Goal: Task Accomplishment & Management: Manage account settings

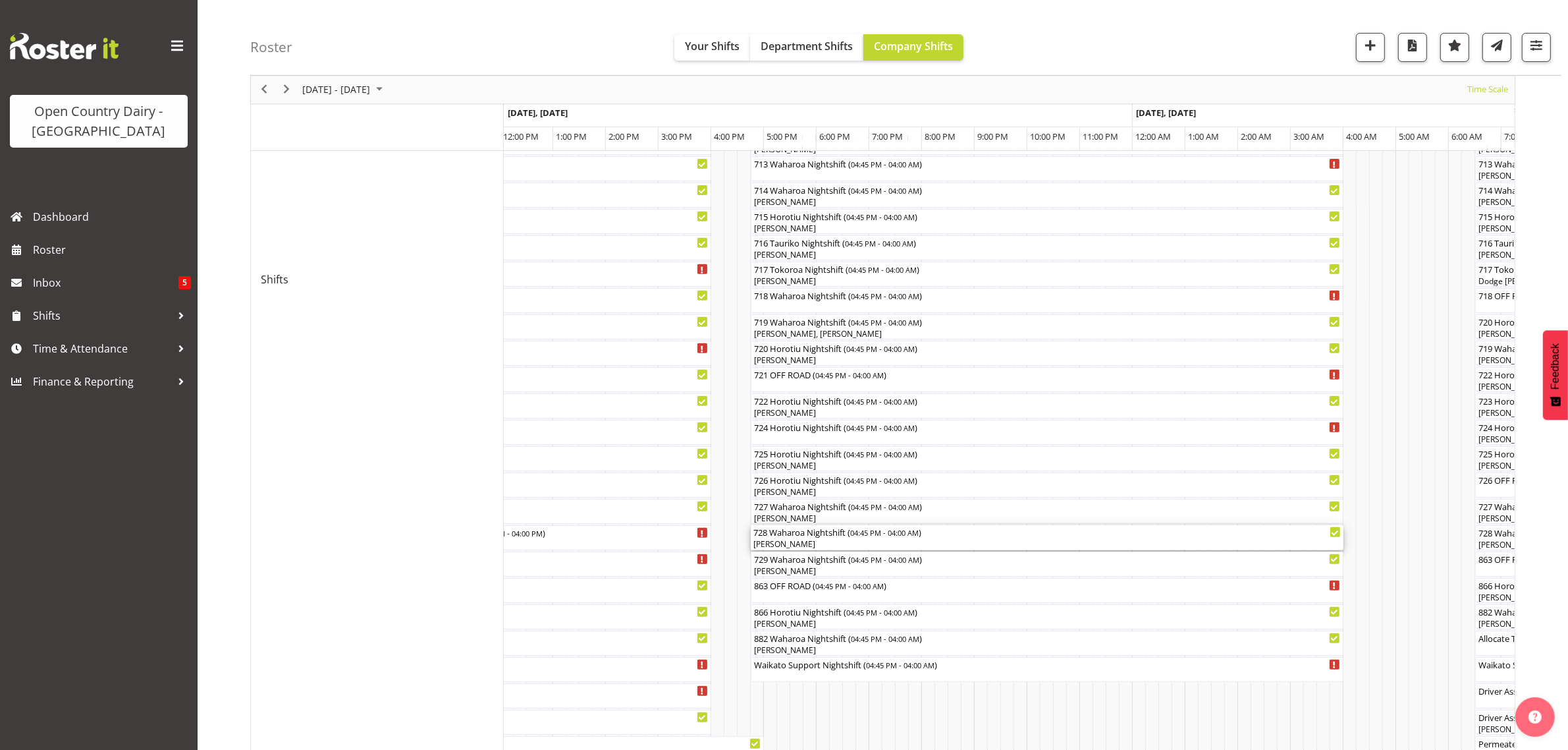
click at [789, 542] on div "[PERSON_NAME]" at bounding box center [1047, 544] width 588 height 12
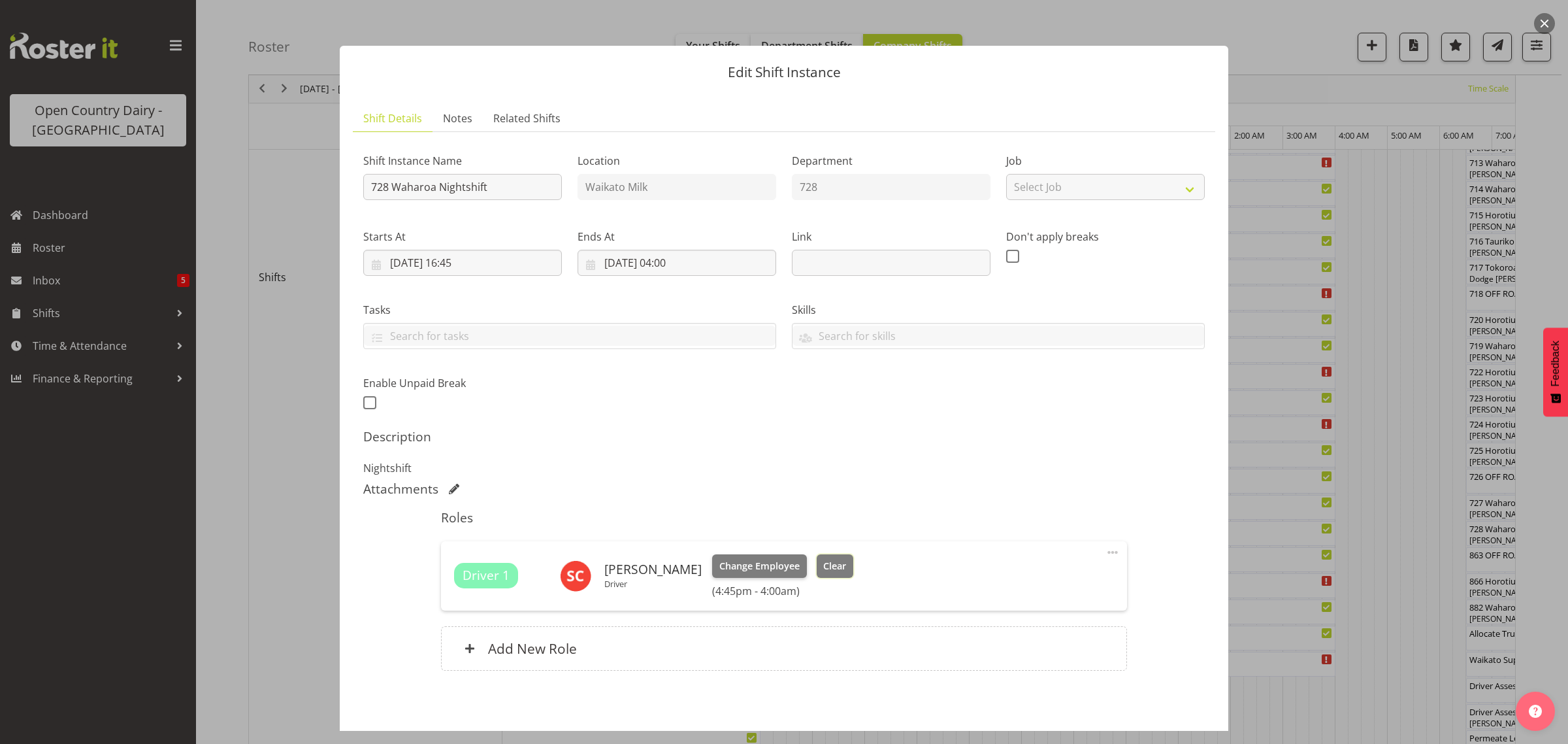
drag, startPoint x: 782, startPoint y: 538, endPoint x: 848, endPoint y: 565, distance: 71.3
click at [846, 565] on span "Clear" at bounding box center [834, 566] width 23 height 15
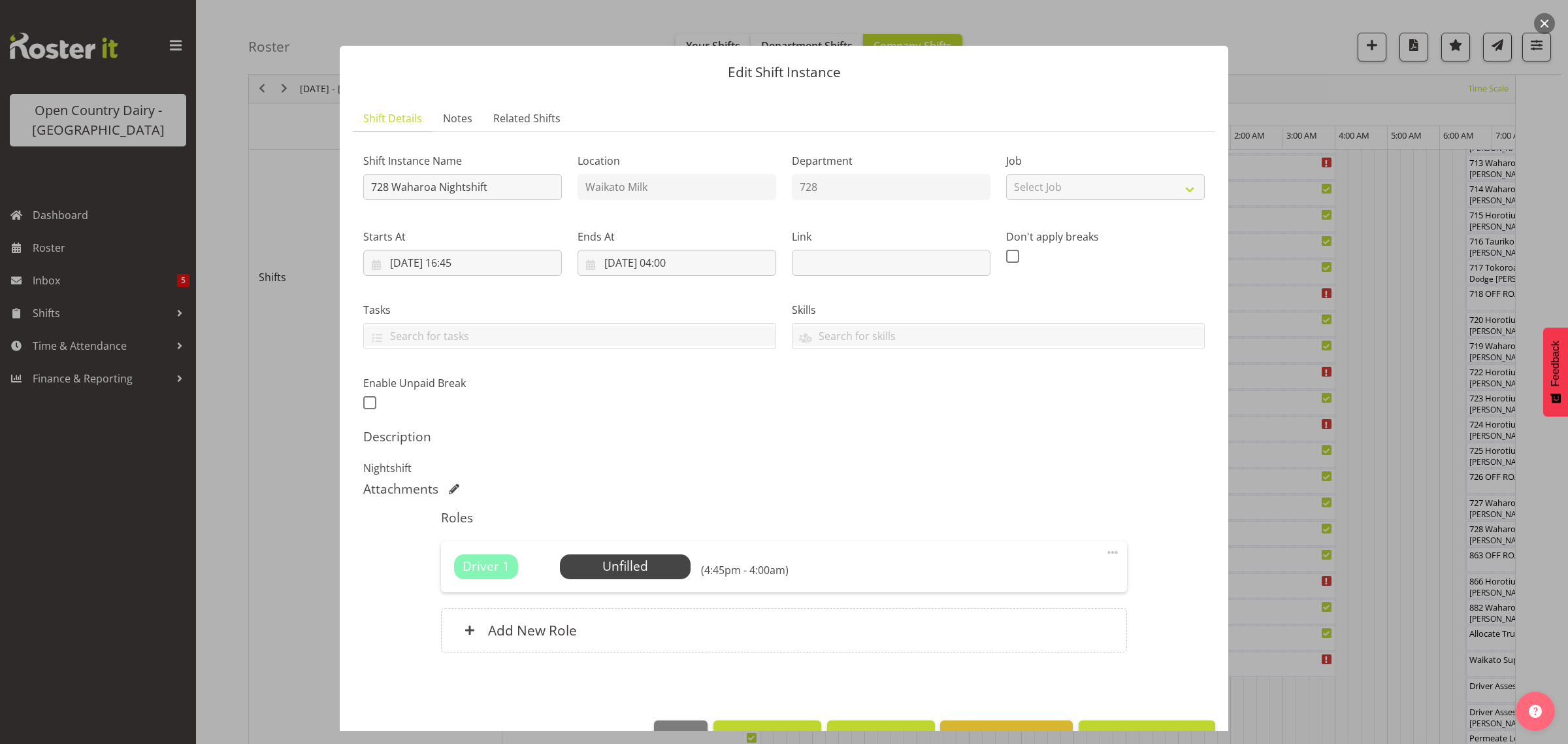
scroll to position [38, 0]
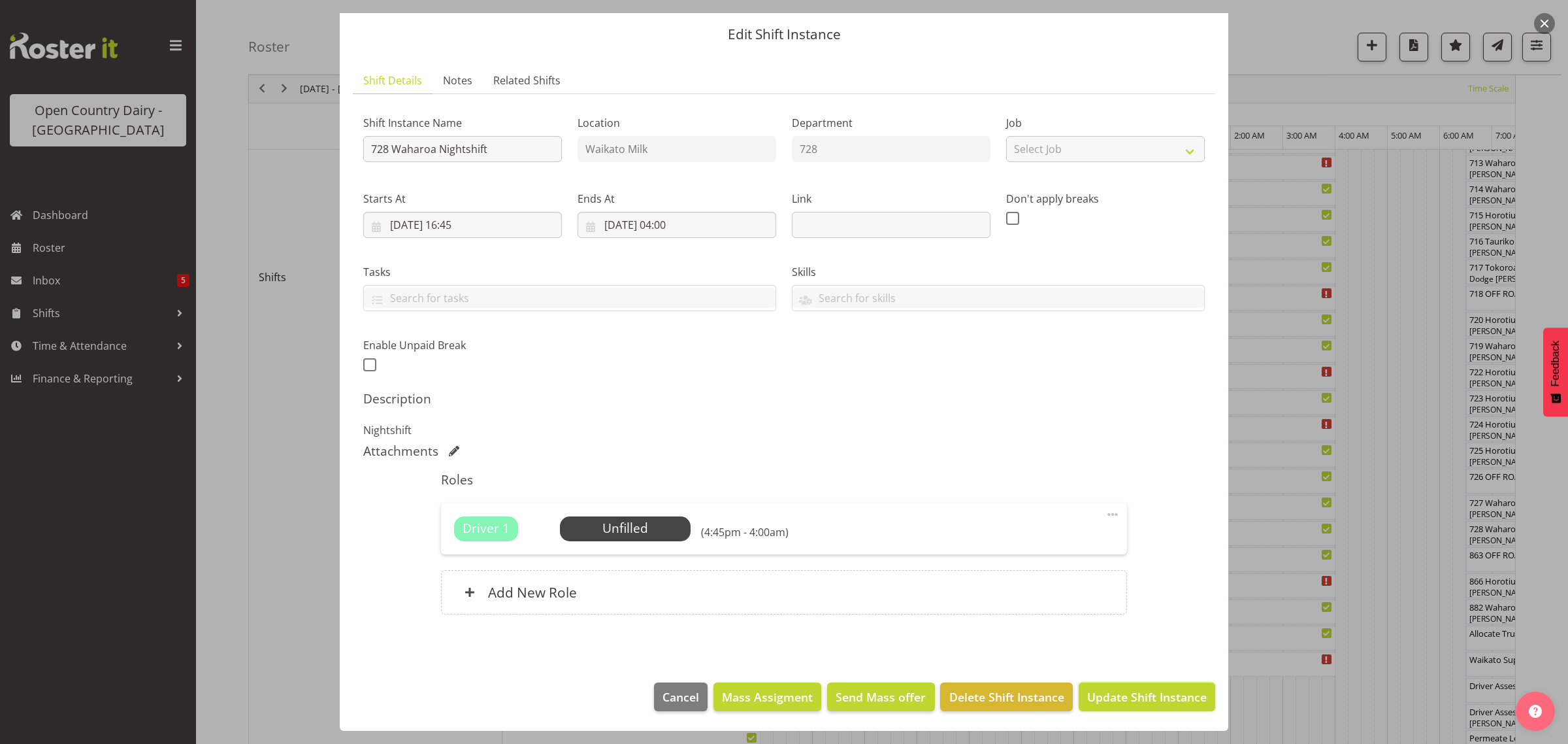
click at [1131, 694] on span "Update Shift Instance" at bounding box center [1146, 697] width 120 height 17
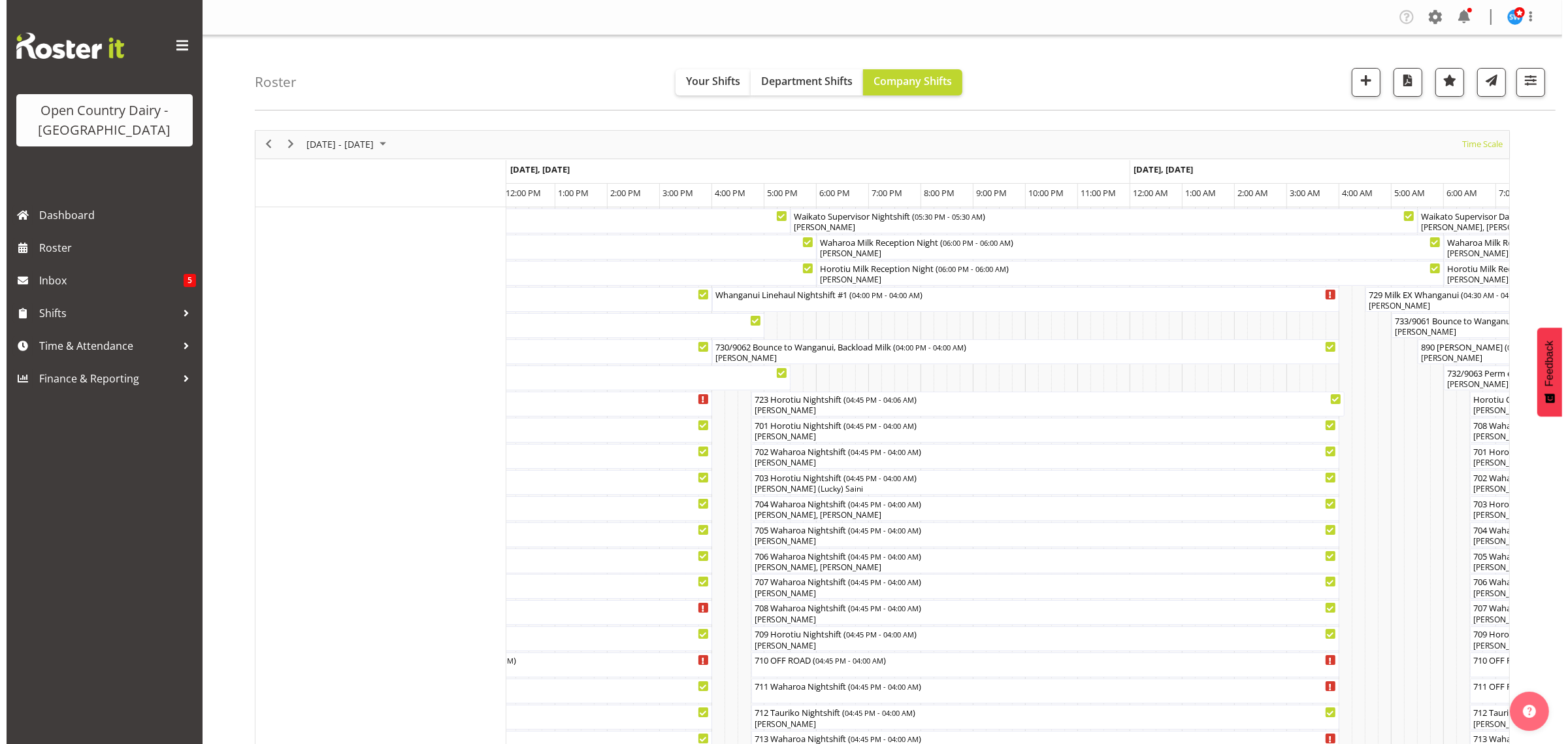
scroll to position [163, 0]
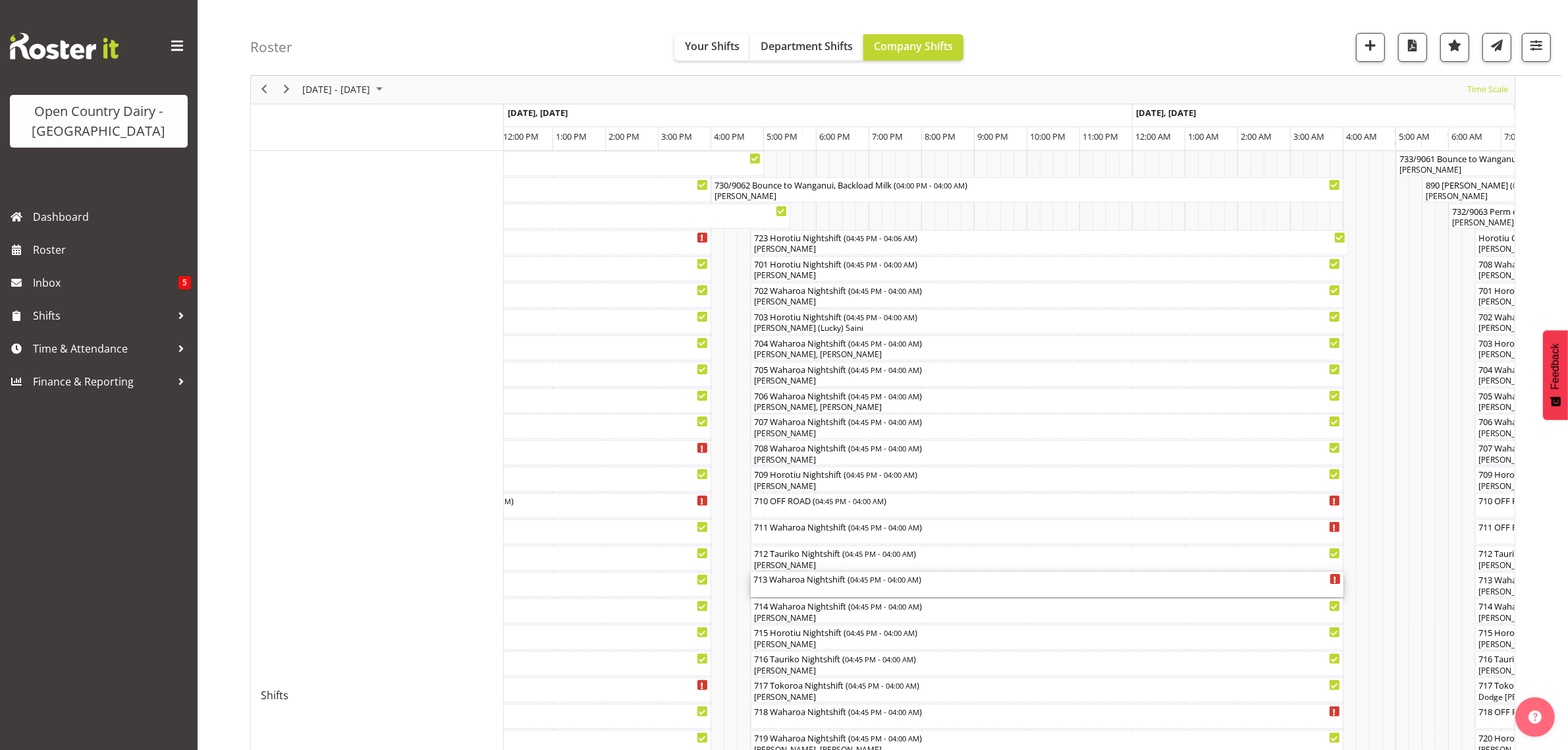
click at [808, 585] on div "713 Waharoa Nightshift ( 04:45 PM - 04:00 AM )" at bounding box center [1047, 578] width 588 height 13
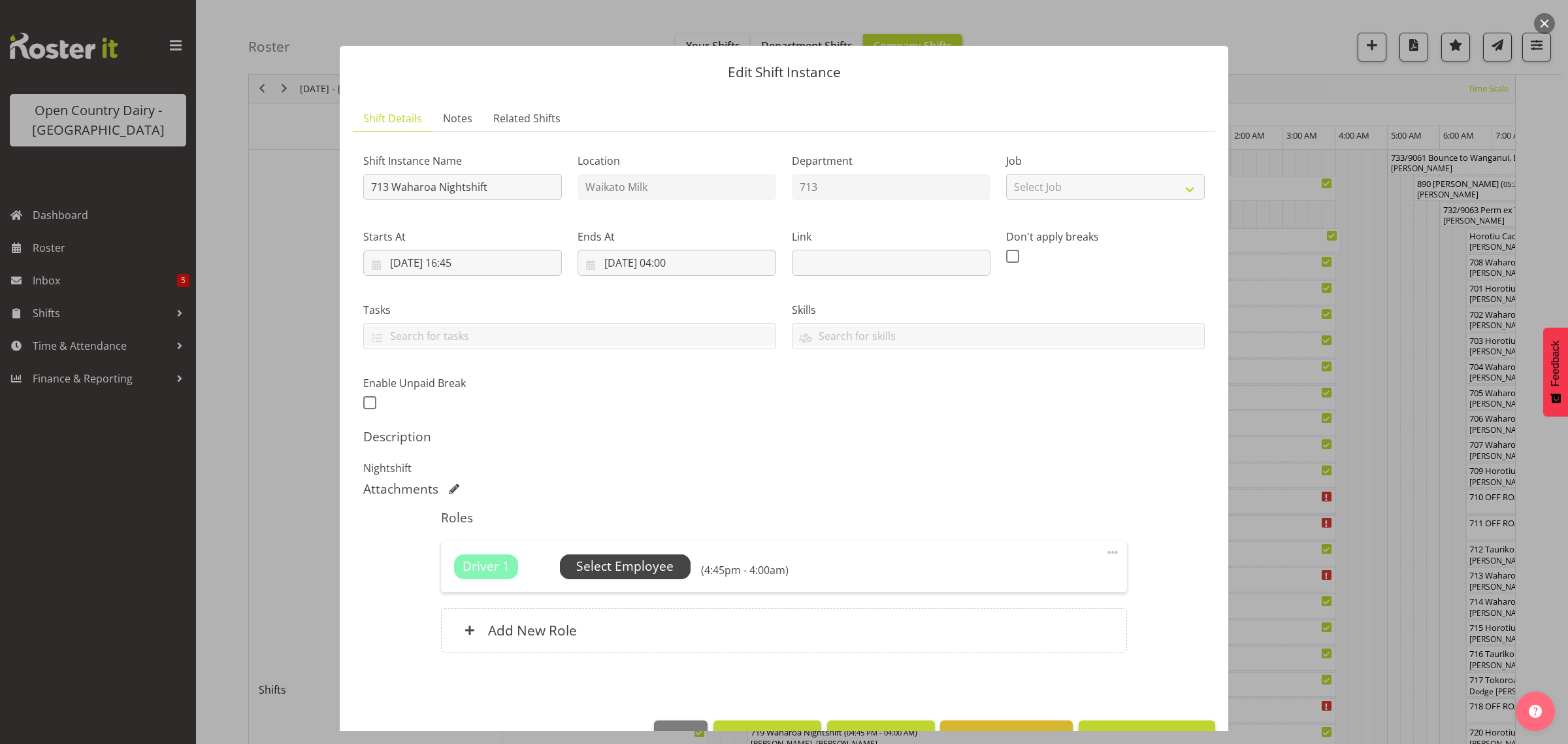
drag, startPoint x: 801, startPoint y: 581, endPoint x: 620, endPoint y: 562, distance: 182.0
click at [620, 562] on div "Unfilled Select Employee" at bounding box center [624, 566] width 131 height 25
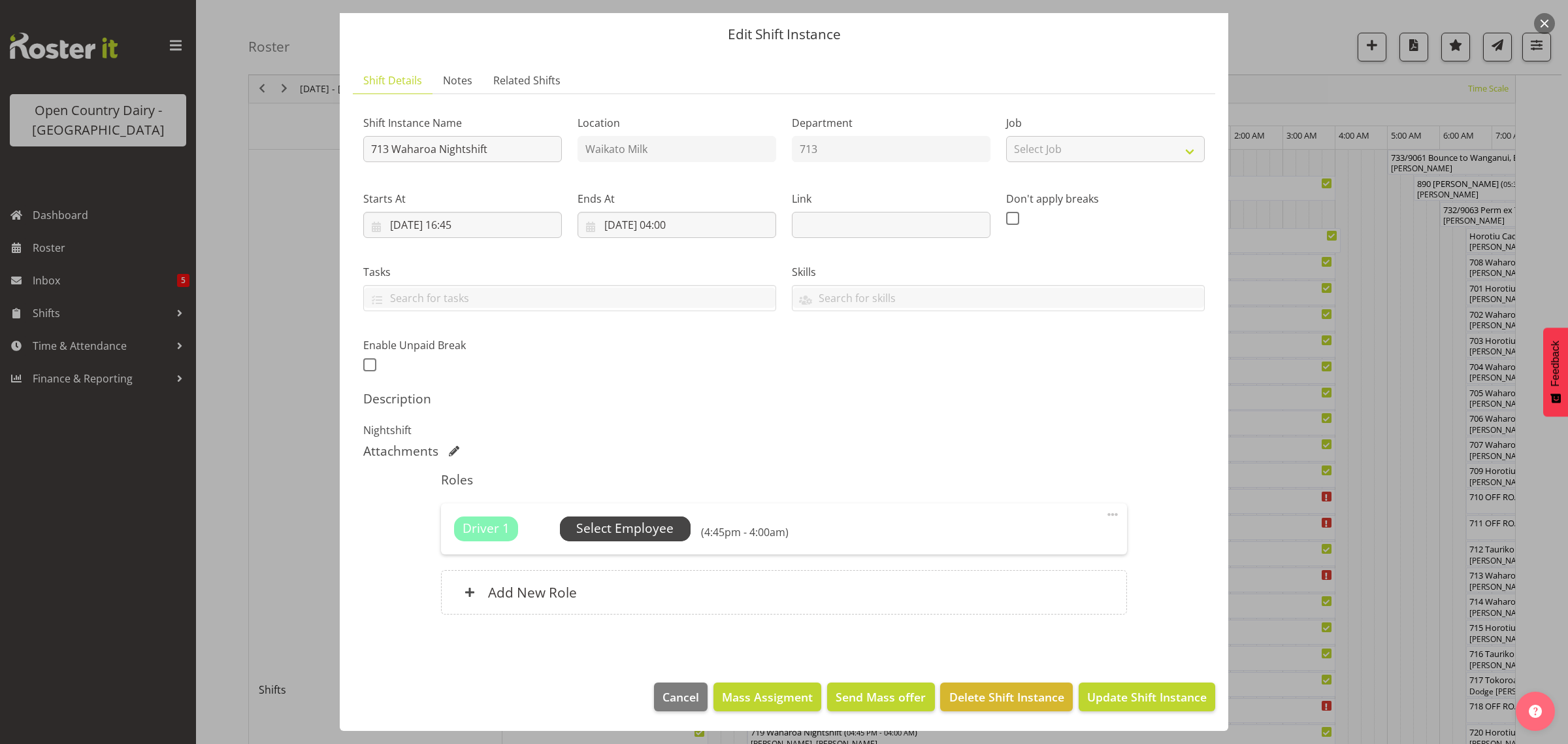
click at [624, 521] on span "Select Employee" at bounding box center [624, 528] width 98 height 19
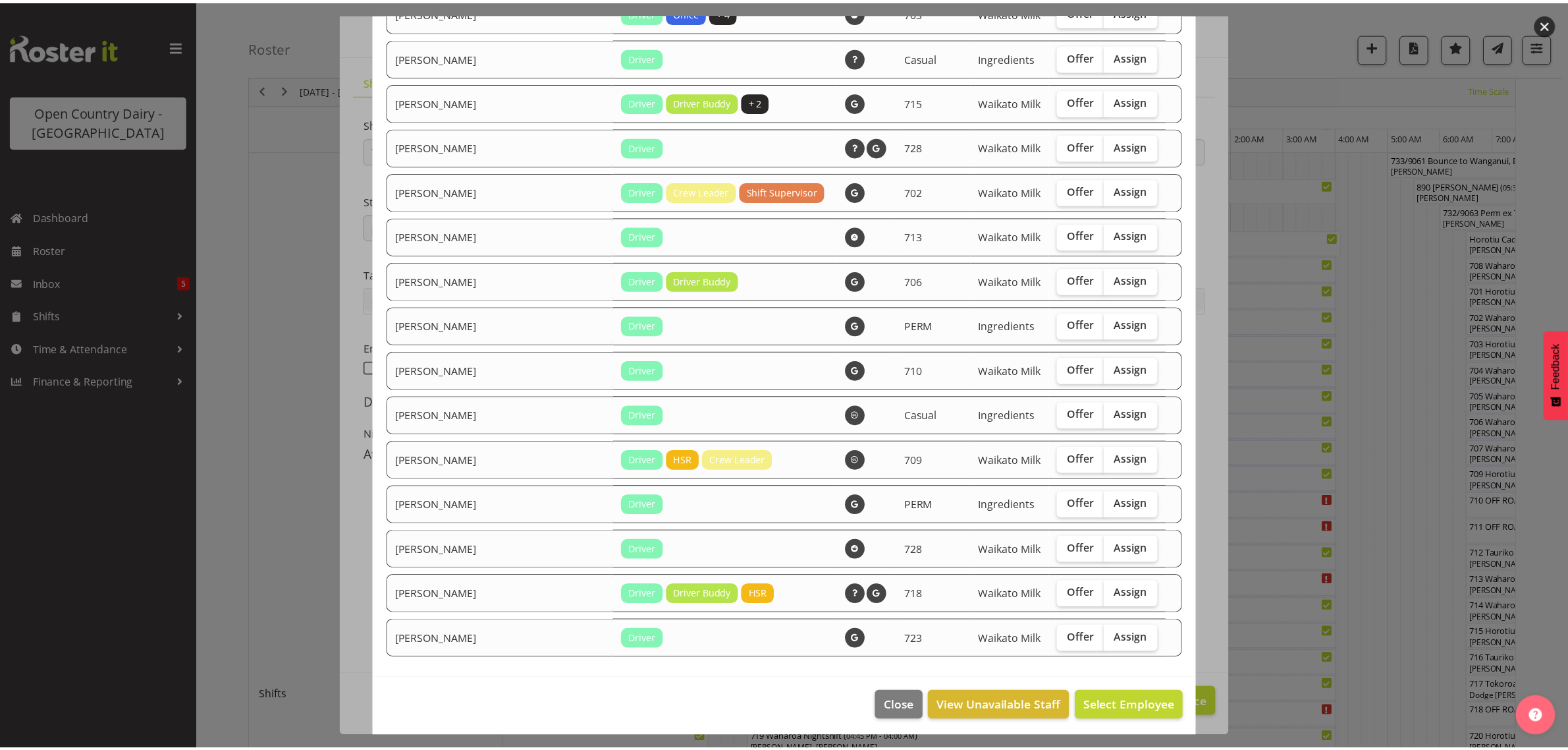
scroll to position [1335, 0]
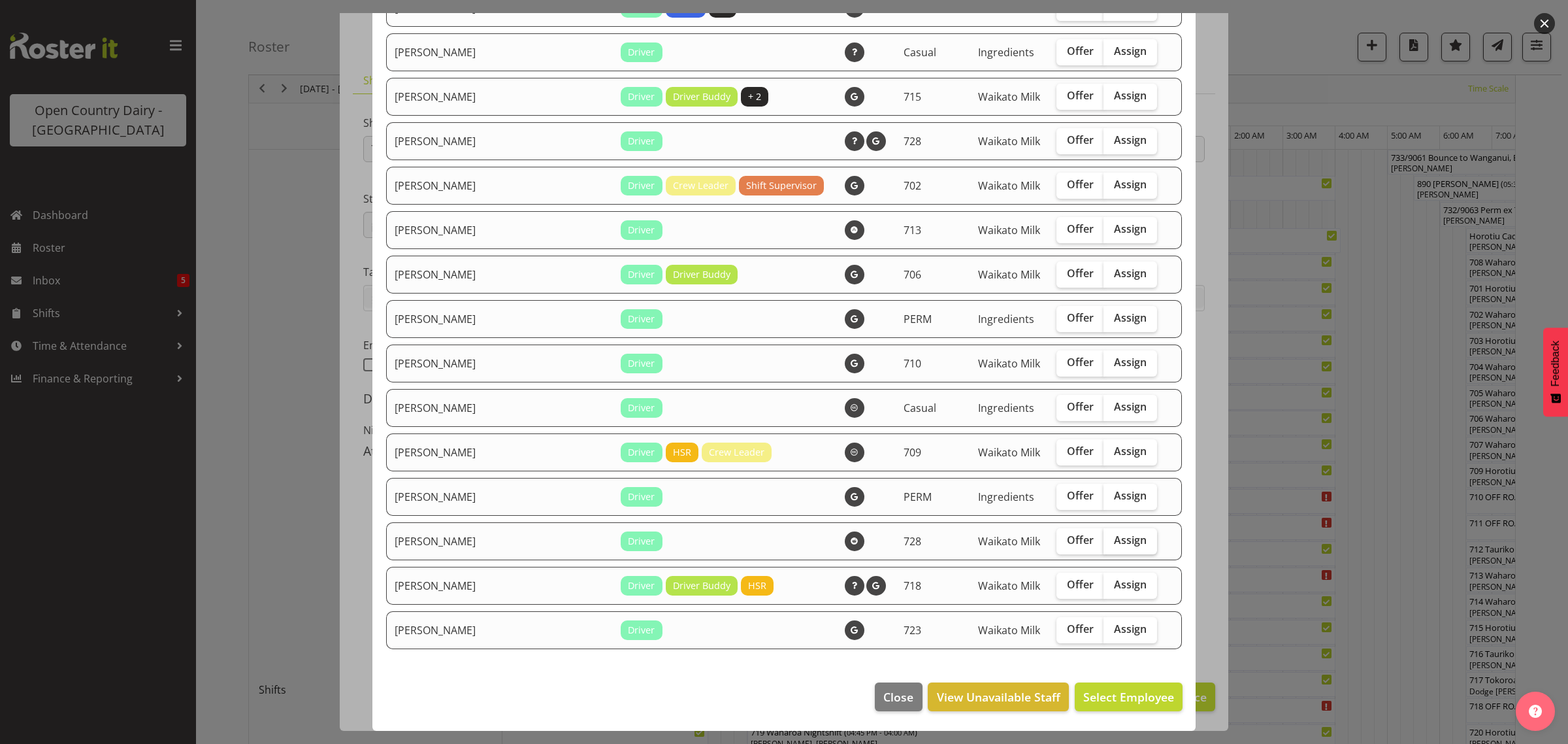
click at [1113, 537] on span "Assign" at bounding box center [1130, 540] width 33 height 13
click at [1103, 537] on input "Assign" at bounding box center [1107, 540] width 8 height 8
checkbox input "true"
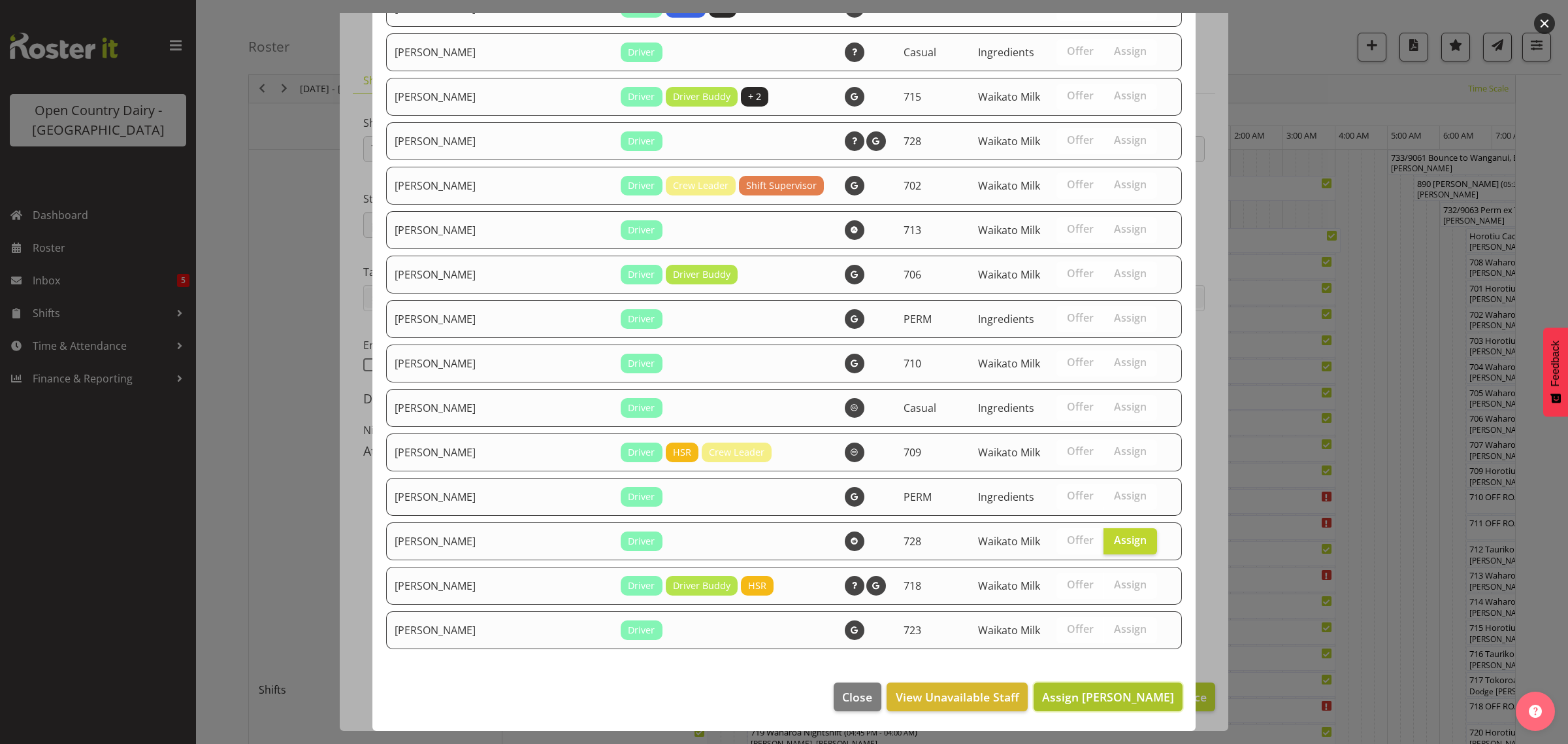
click at [1099, 703] on span "Assign [PERSON_NAME]" at bounding box center [1108, 696] width 132 height 16
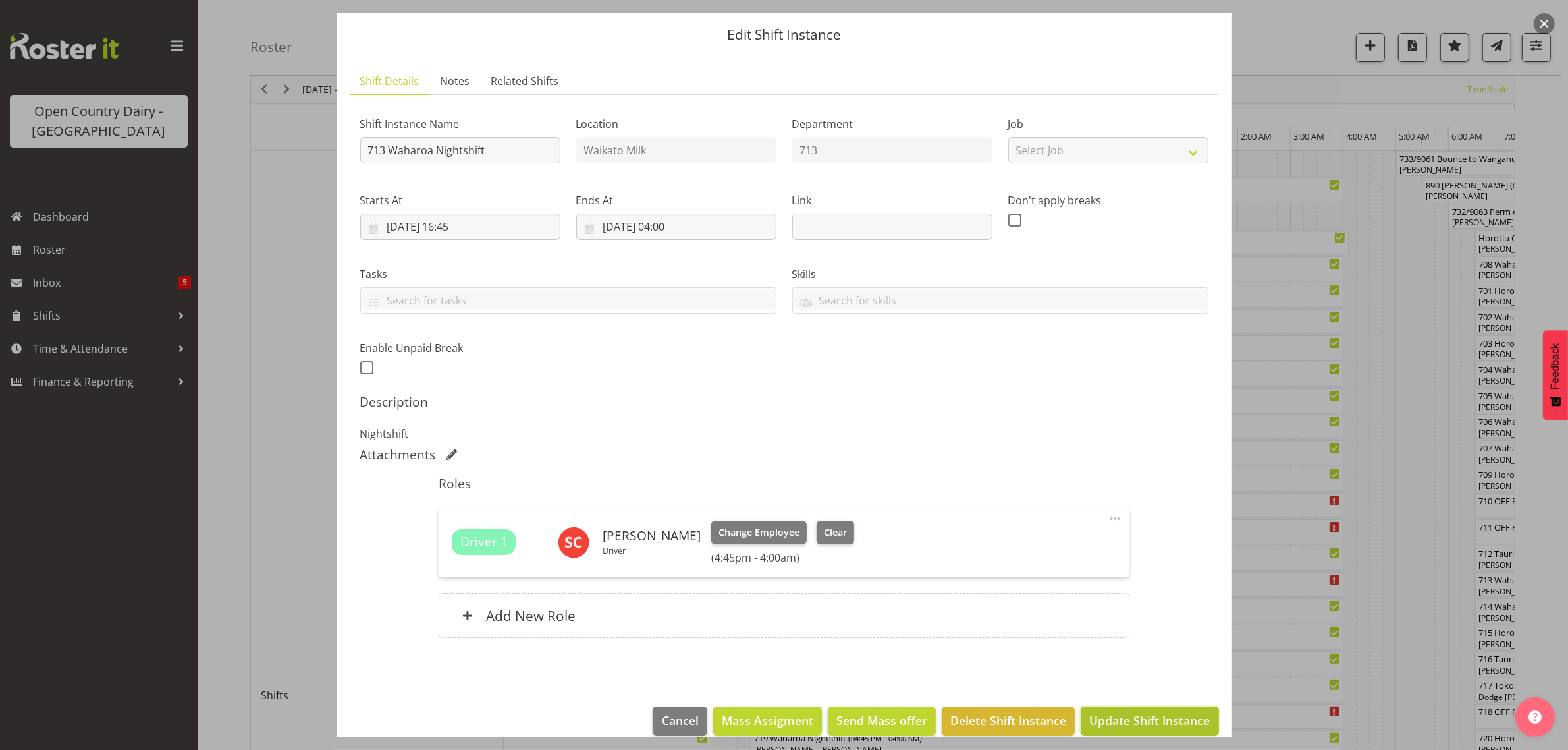
click at [1133, 720] on span "Update Shift Instance" at bounding box center [1149, 720] width 121 height 17
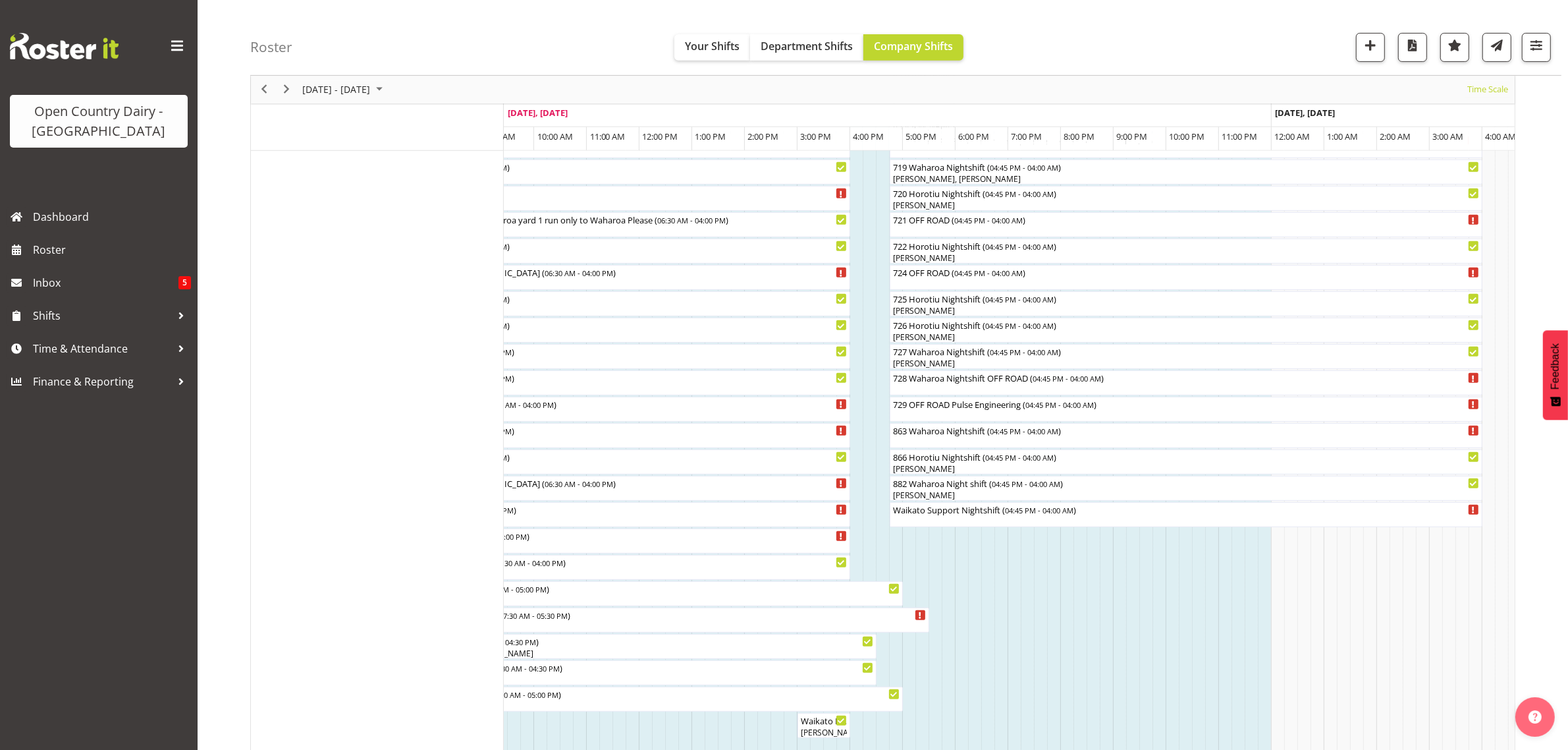
scroll to position [663, 0]
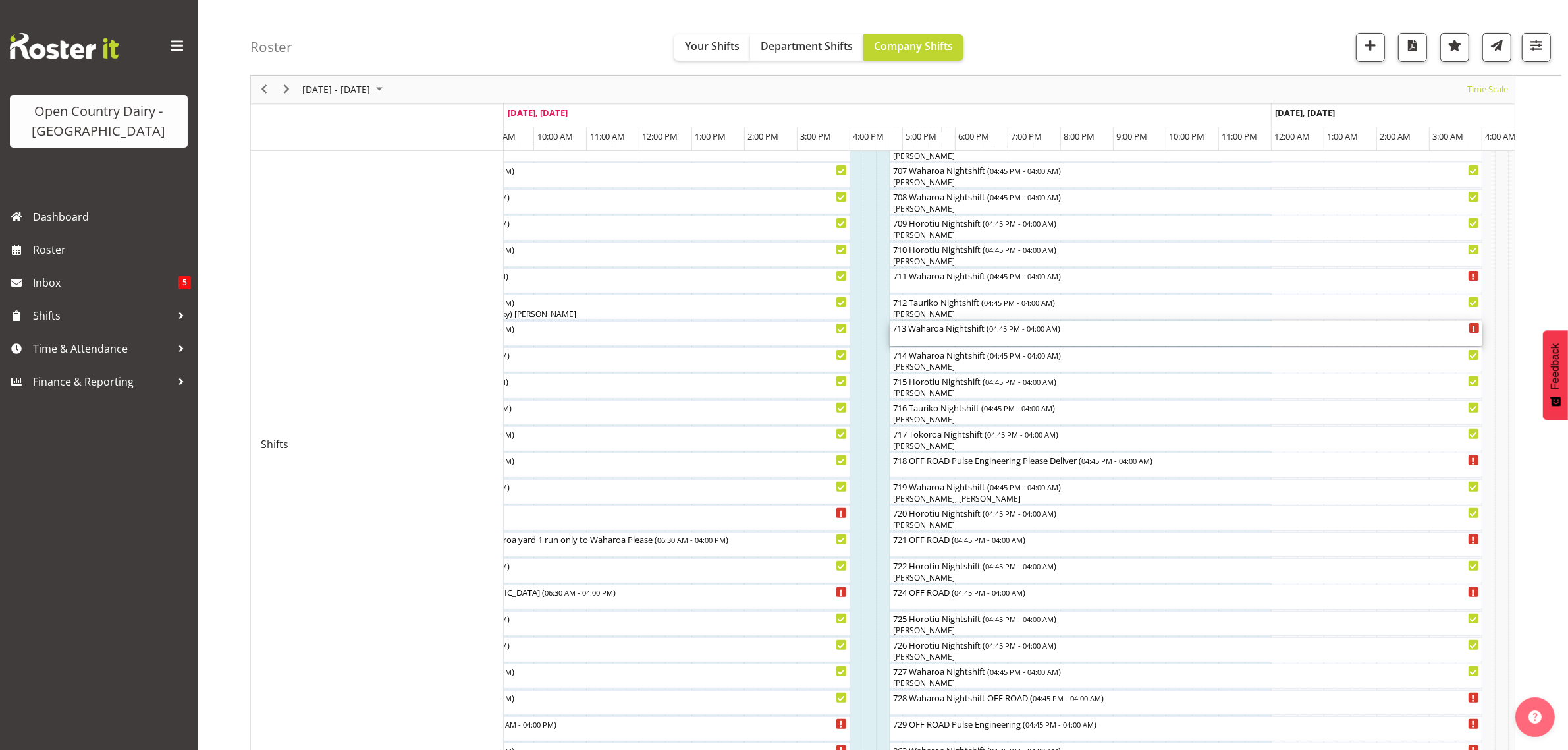
click at [923, 327] on div "713 Waharoa Nightshift ( 04:45 PM - 04:00 AM )" at bounding box center [1186, 328] width 588 height 13
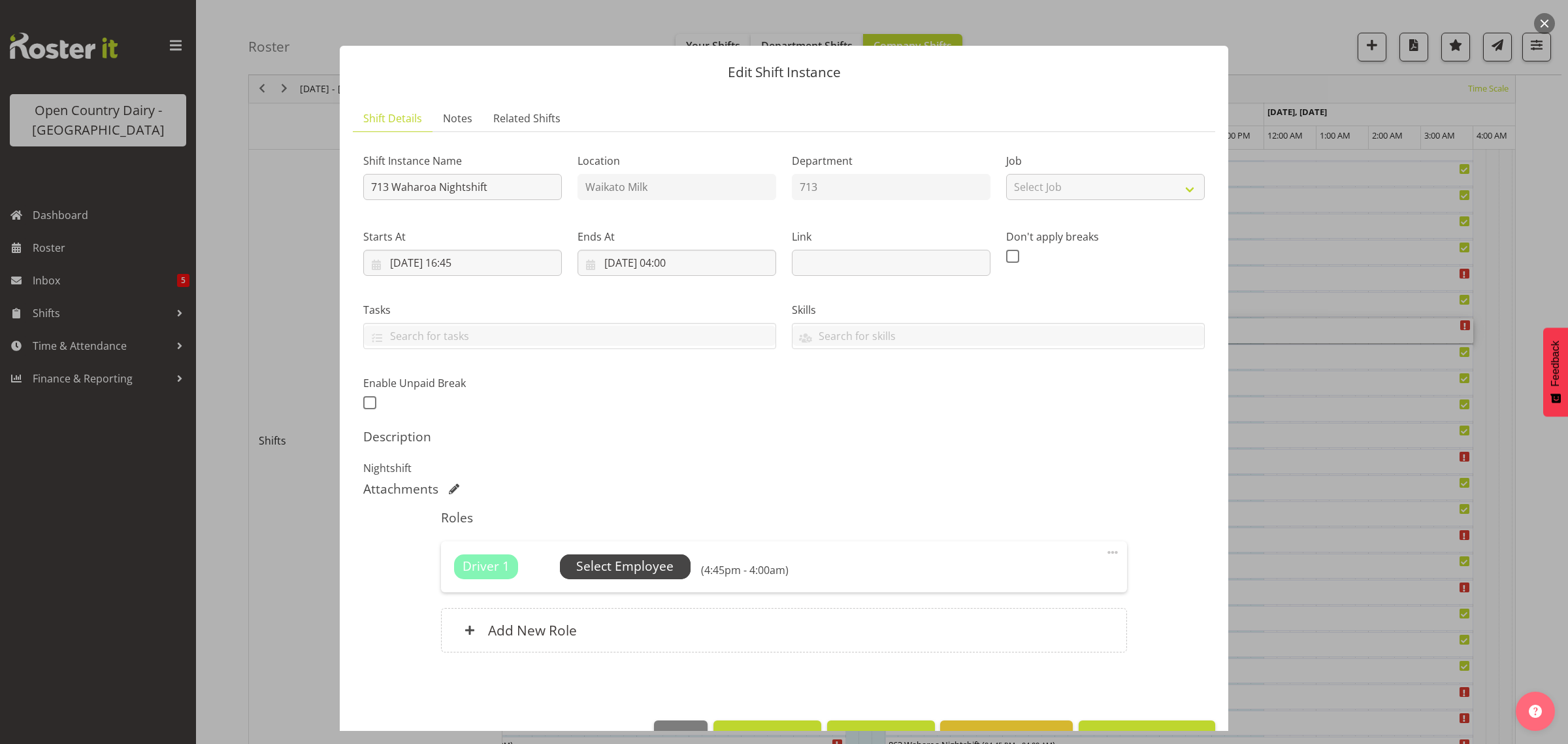
click at [644, 569] on span "Select Employee" at bounding box center [624, 566] width 98 height 19
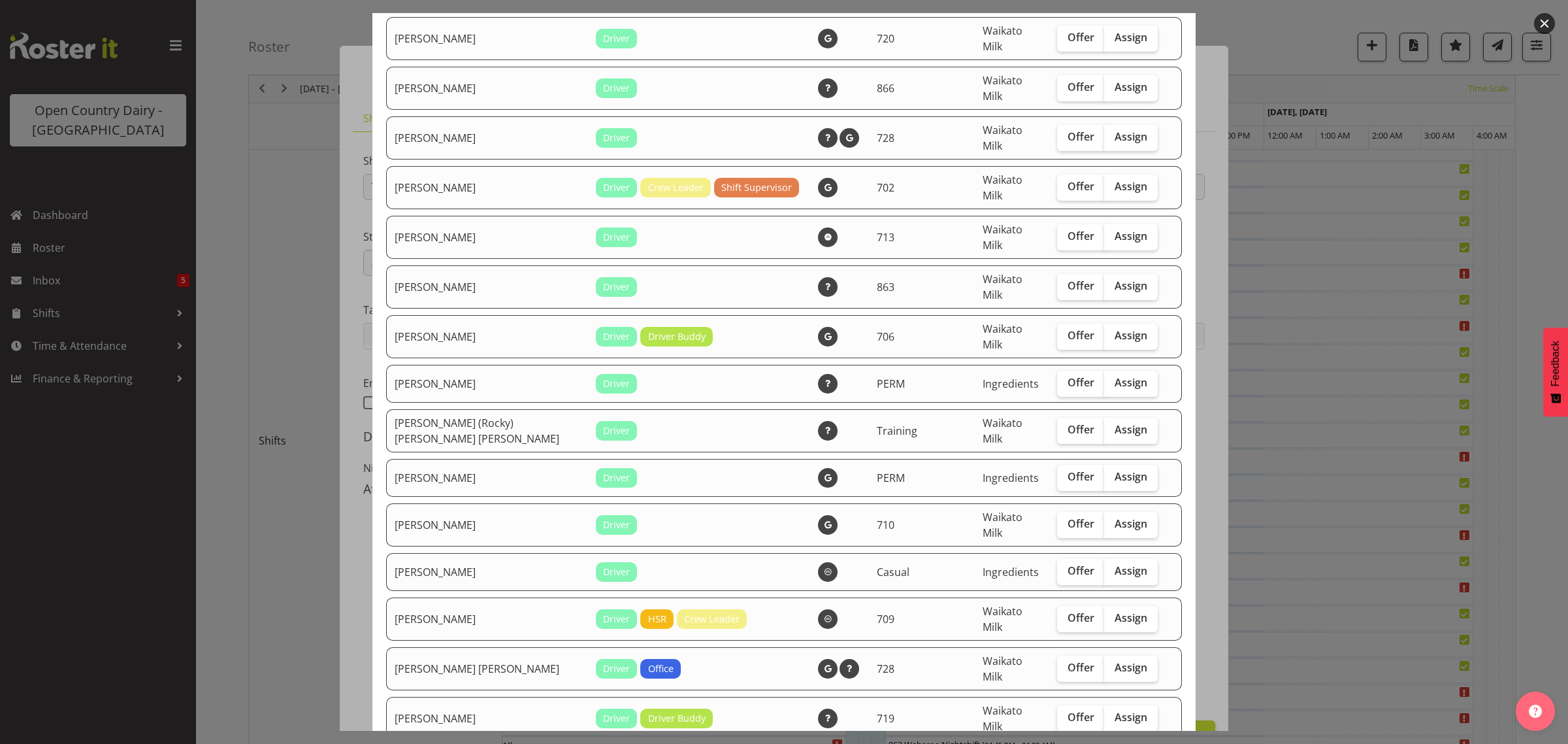
scroll to position [2287, 0]
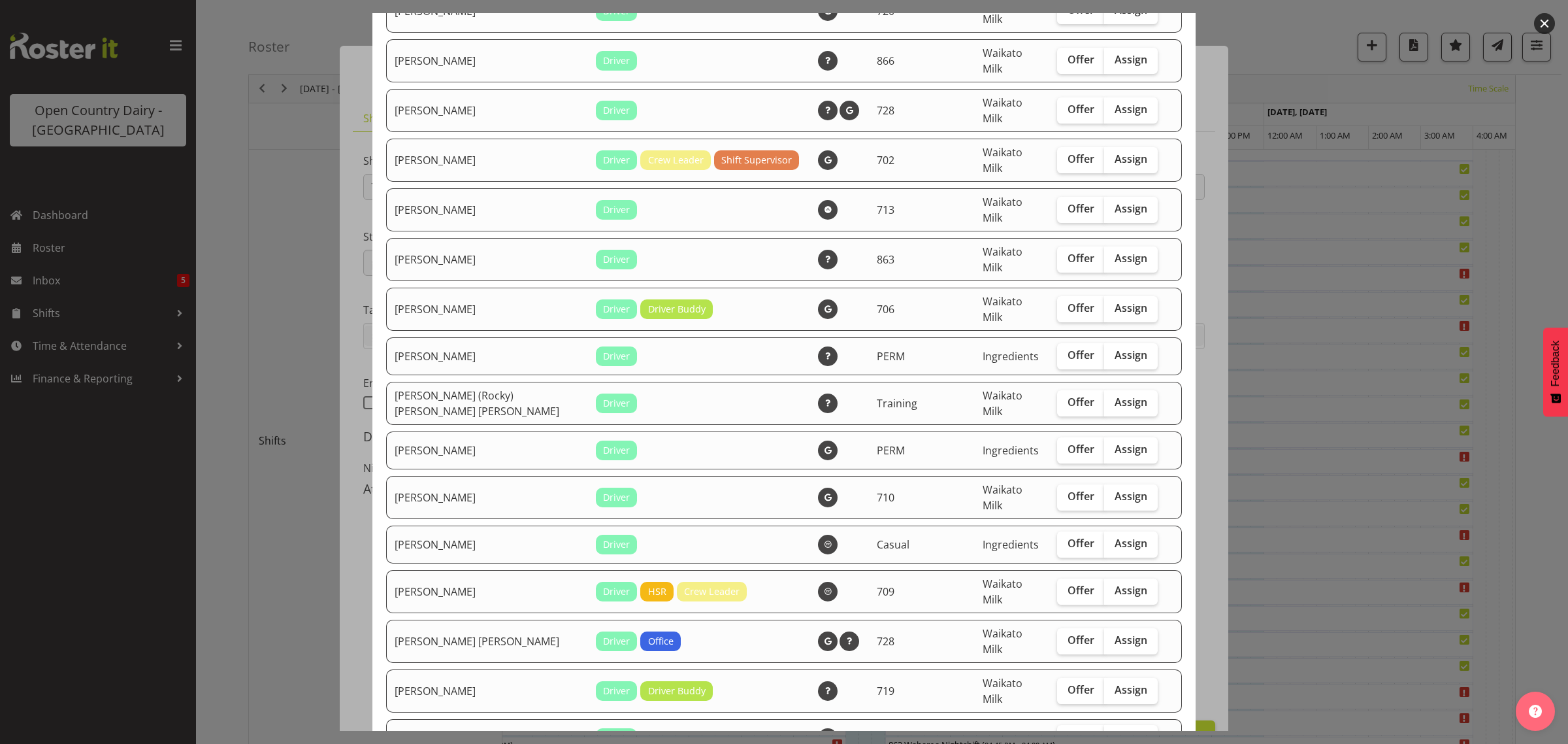
checkbox input "true"
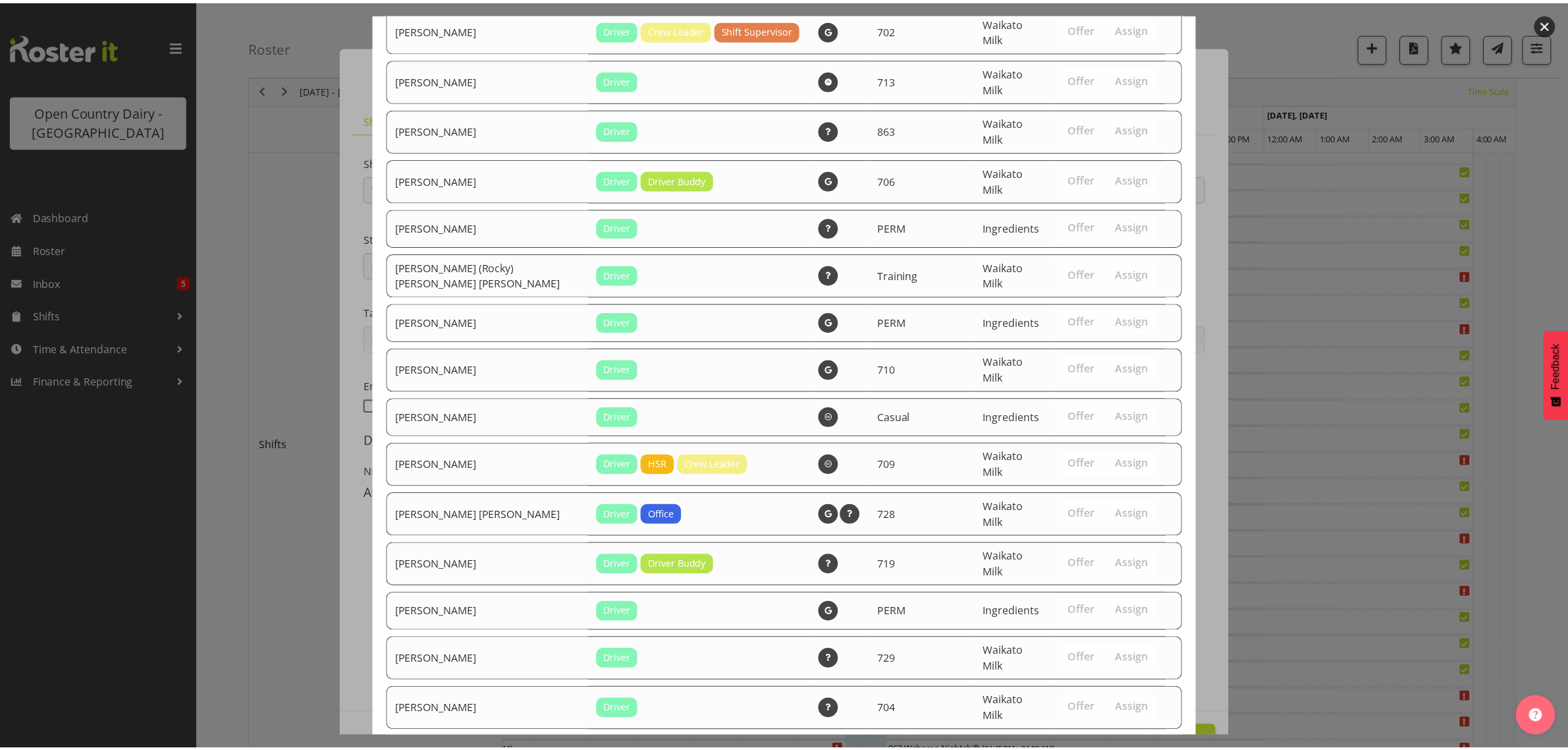
scroll to position [2509, 0]
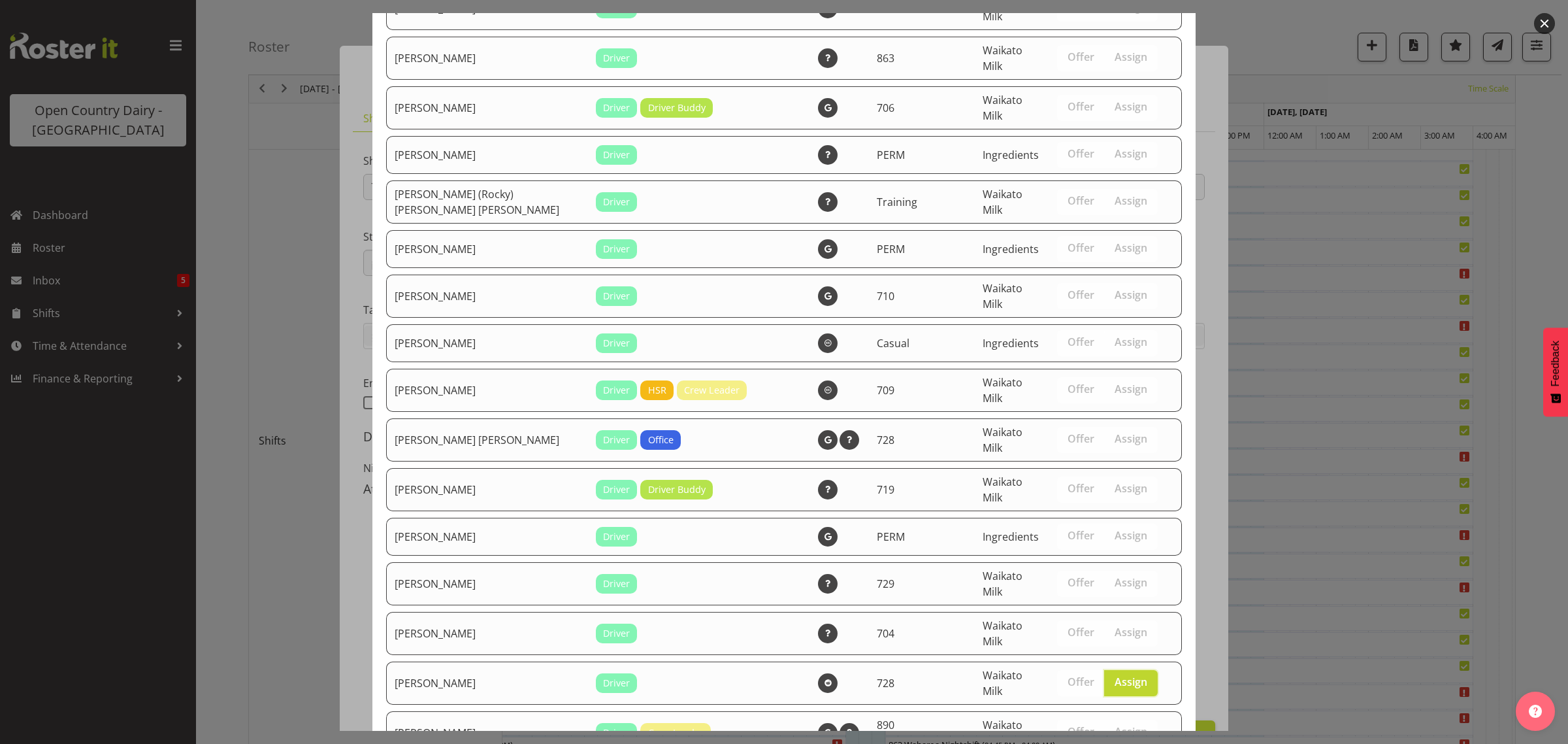
drag, startPoint x: 1105, startPoint y: 695, endPoint x: 1084, endPoint y: 693, distance: 21.1
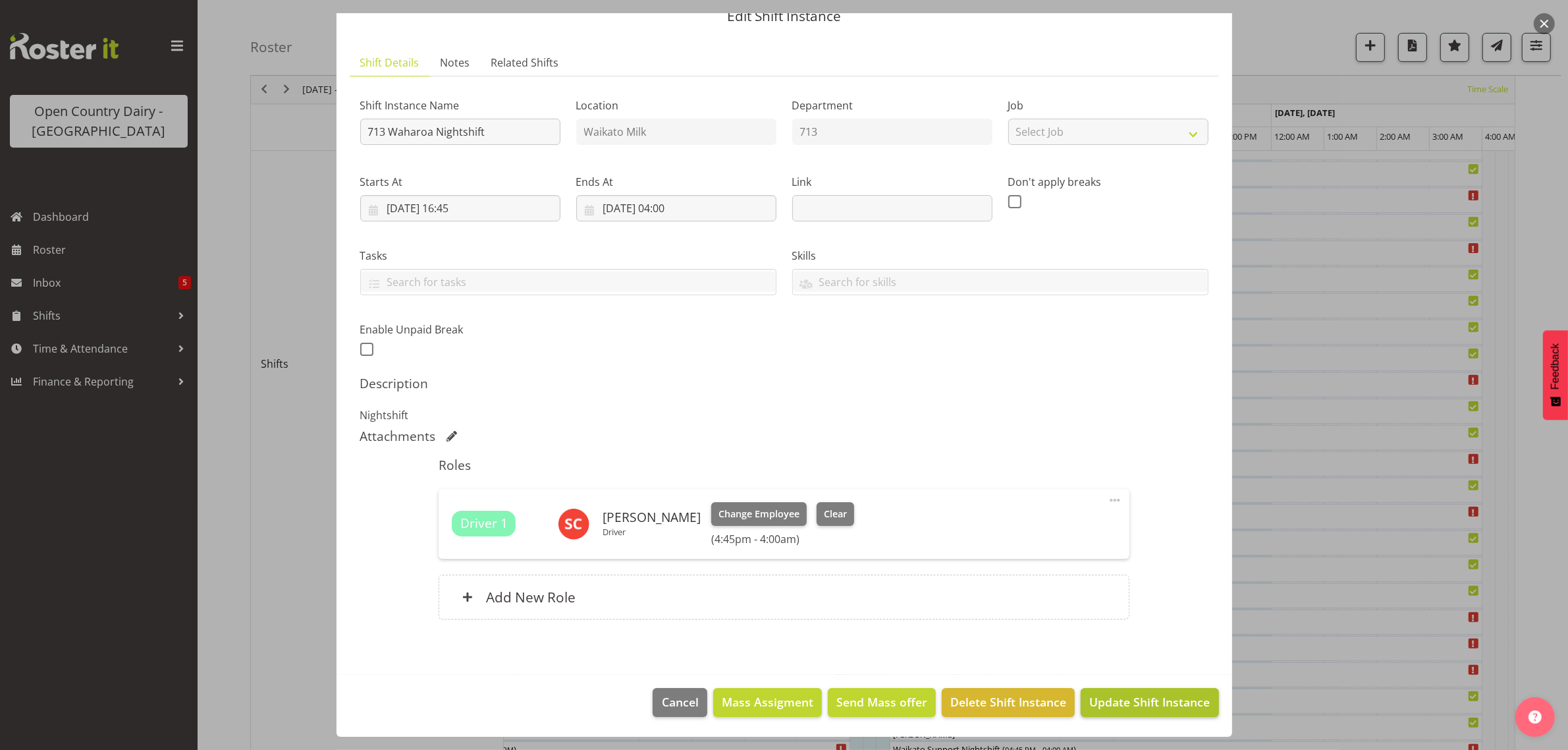
scroll to position [498, 0]
click at [1130, 698] on span "Update Shift Instance" at bounding box center [1149, 701] width 121 height 17
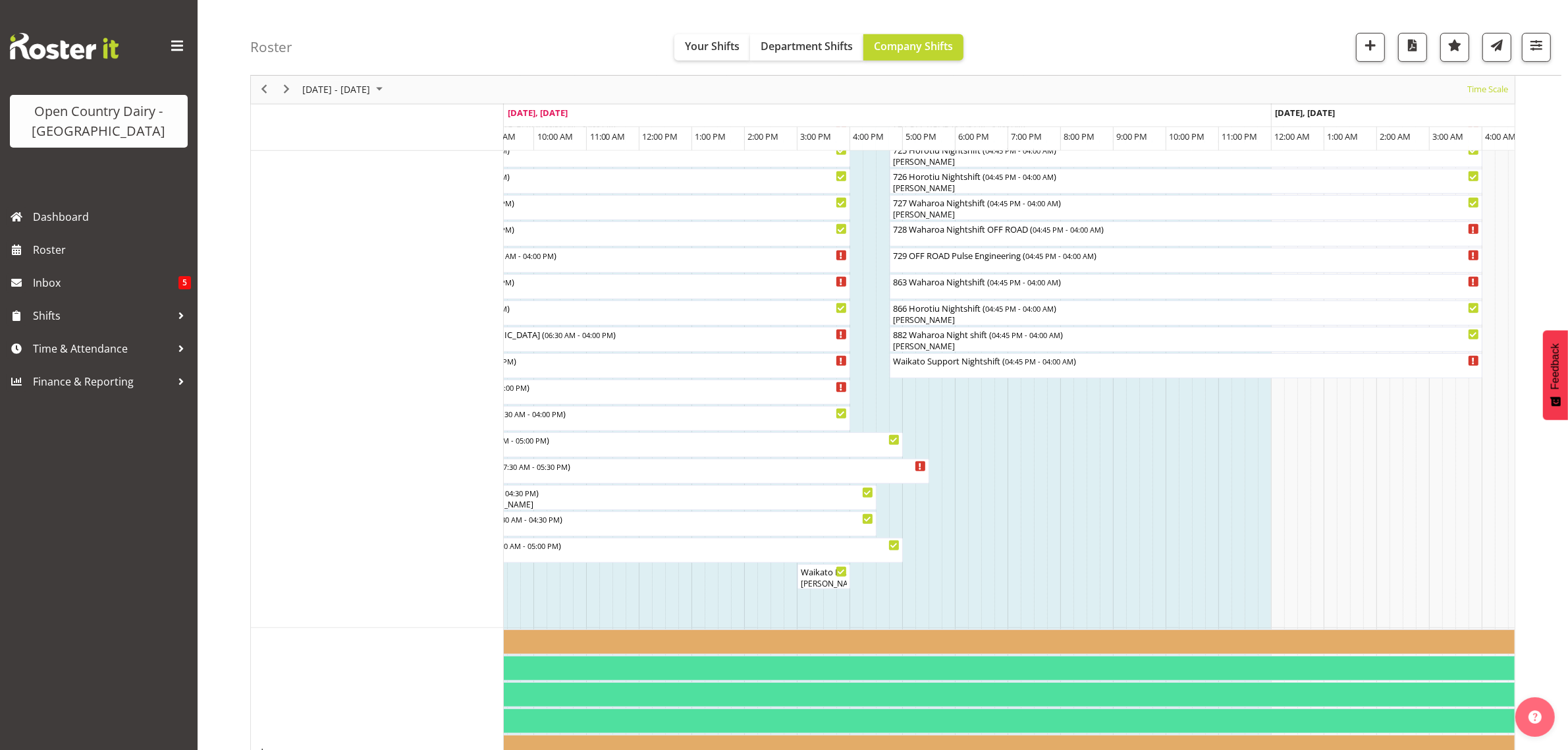
scroll to position [1075, 0]
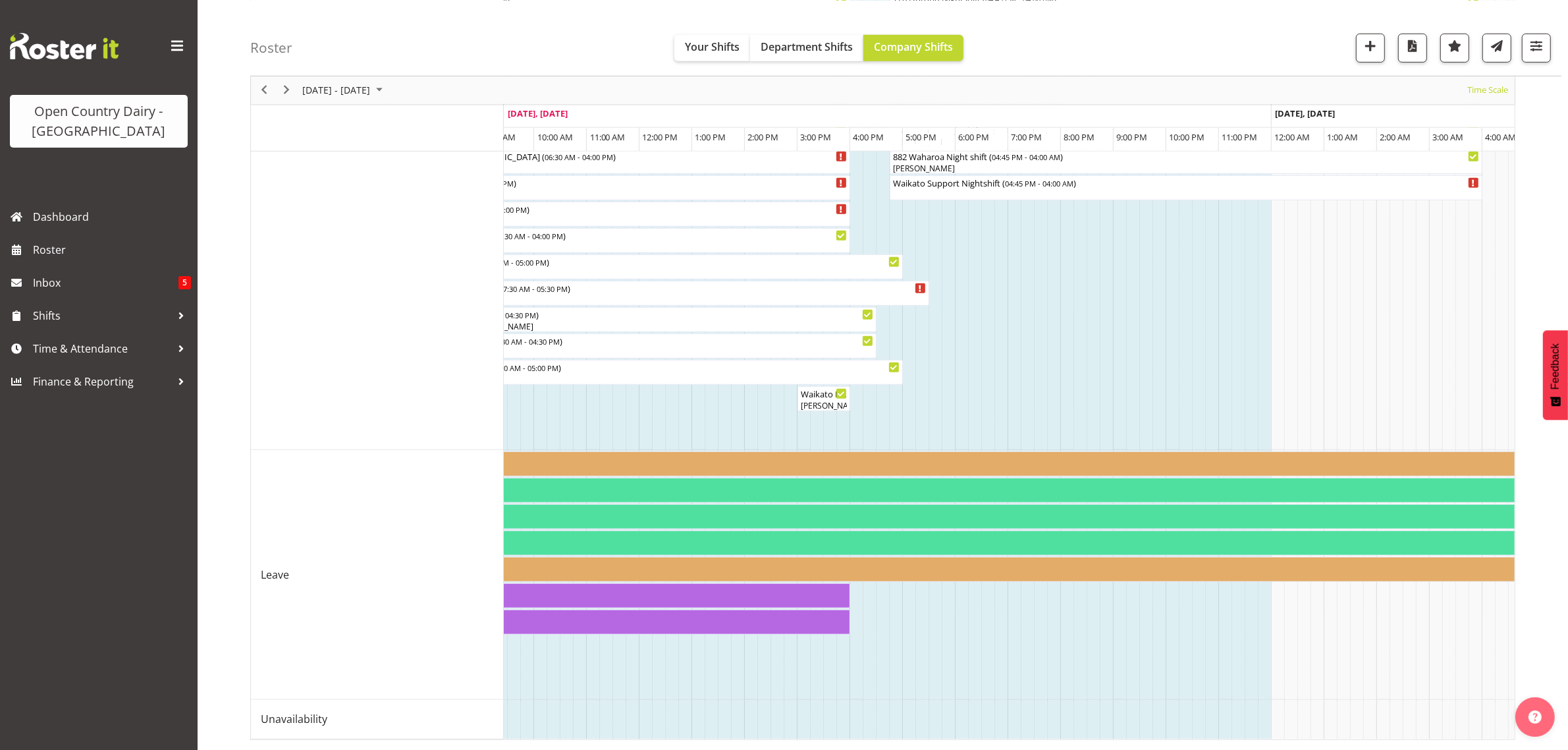
drag, startPoint x: 772, startPoint y: 723, endPoint x: 798, endPoint y: 733, distance: 27.9
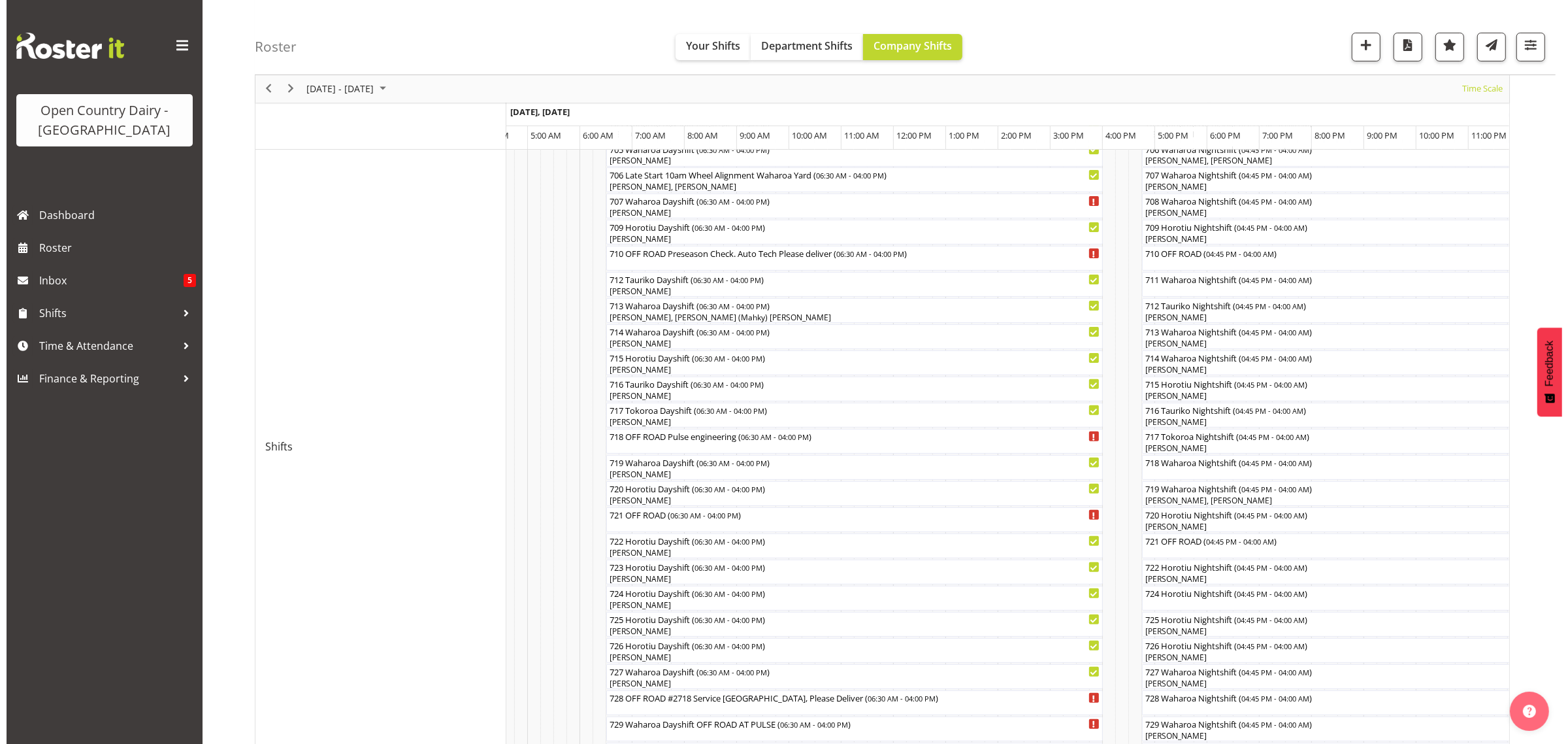
scroll to position [408, 0]
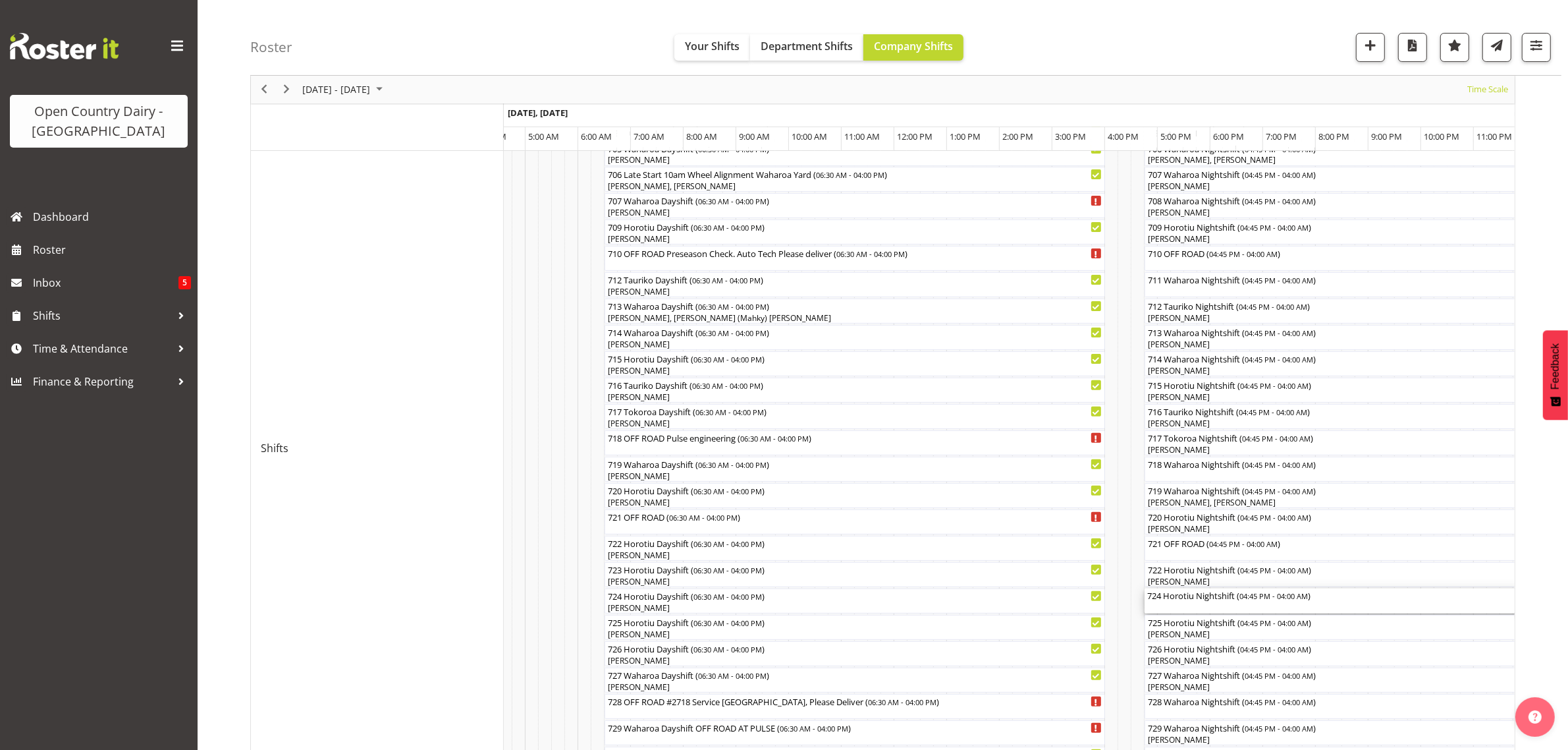
click at [1171, 608] on div "724 Horotiu Nightshift ( 04:45 PM - 04:00 AM )" at bounding box center [1441, 600] width 588 height 25
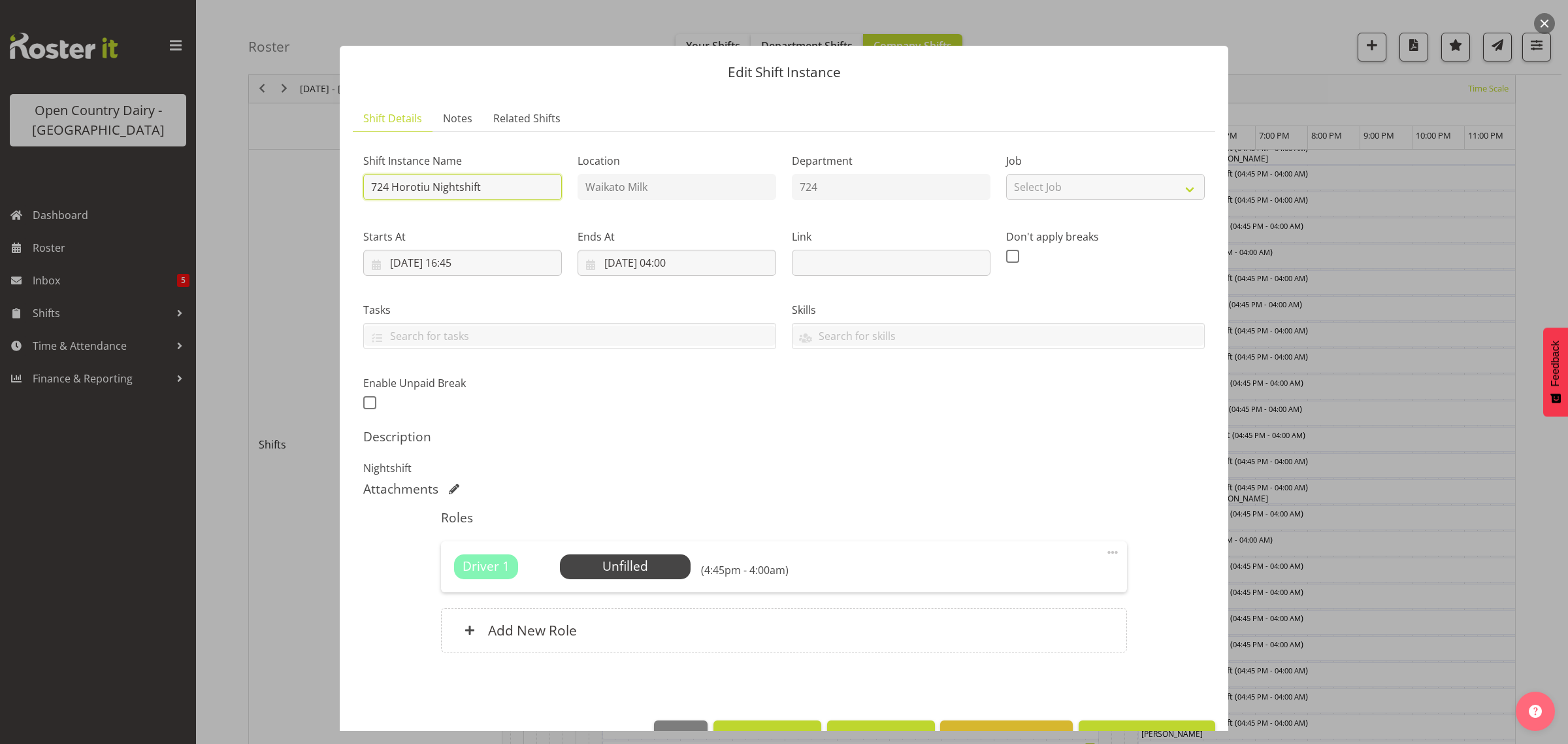
drag, startPoint x: 392, startPoint y: 187, endPoint x: 426, endPoint y: 196, distance: 35.2
click at [429, 183] on input "724 Horotiu Nightshift" at bounding box center [463, 186] width 199 height 26
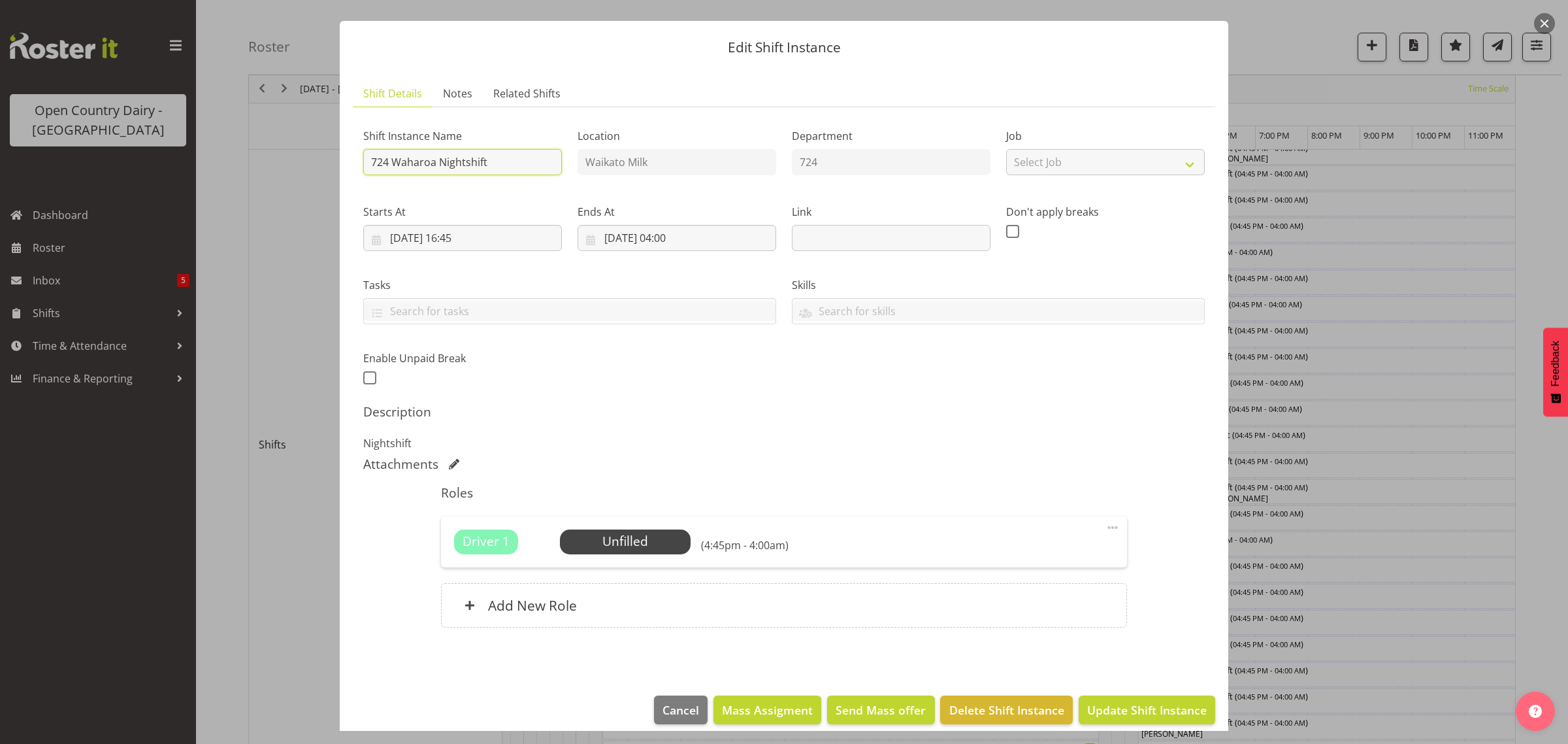
scroll to position [38, 0]
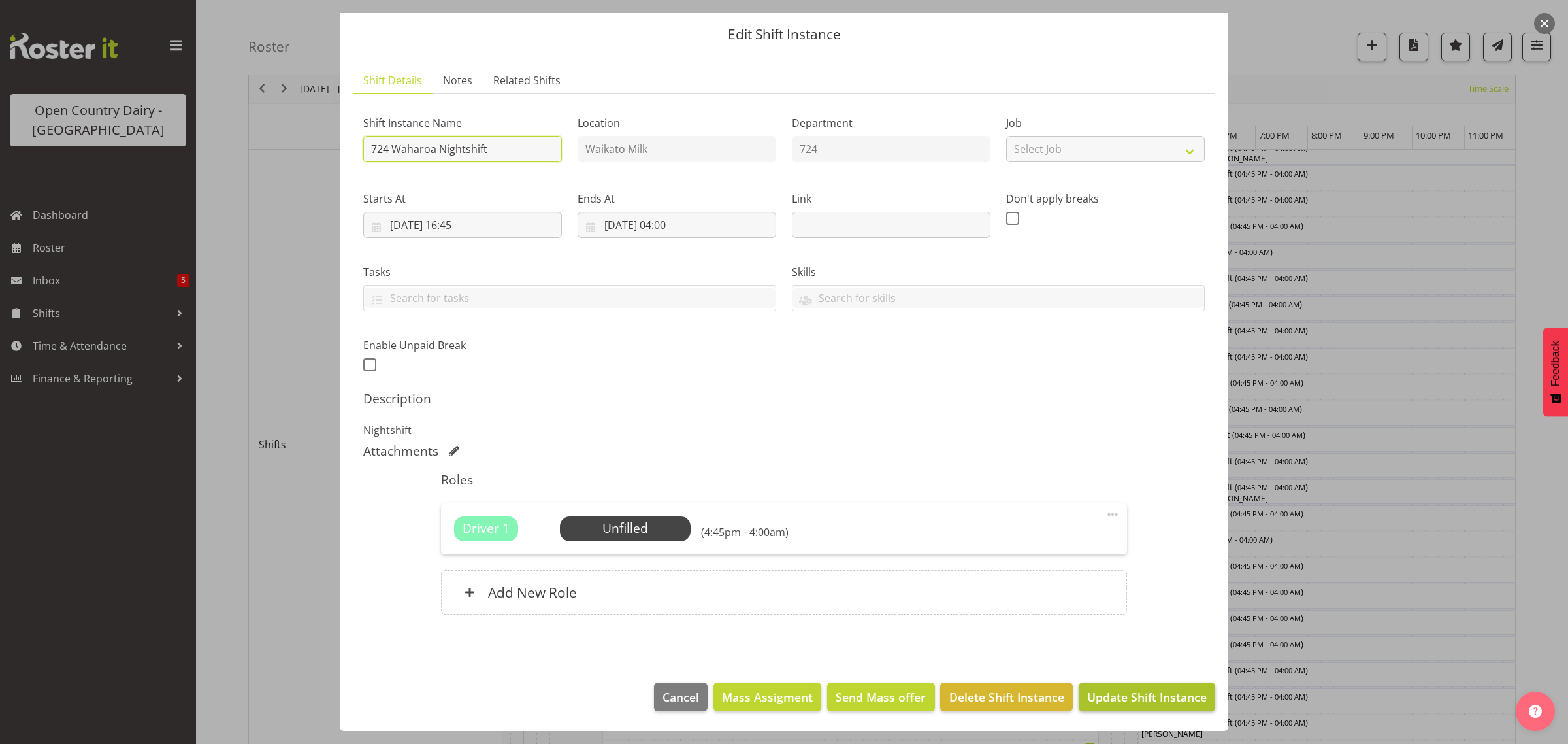
type input "724 Waharoa Nightshift"
click at [1125, 694] on span "Update Shift Instance" at bounding box center [1146, 697] width 120 height 17
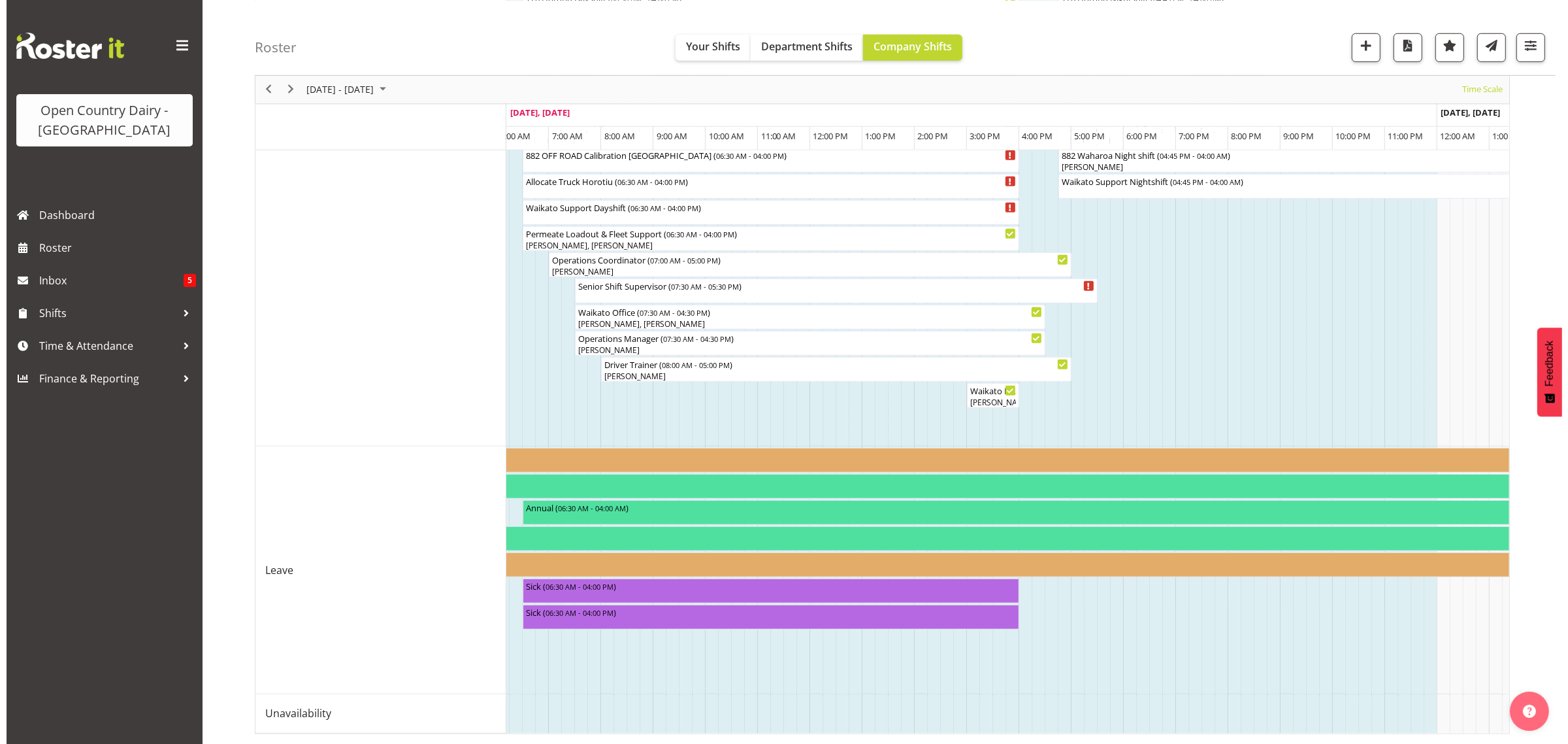
scroll to position [903, 0]
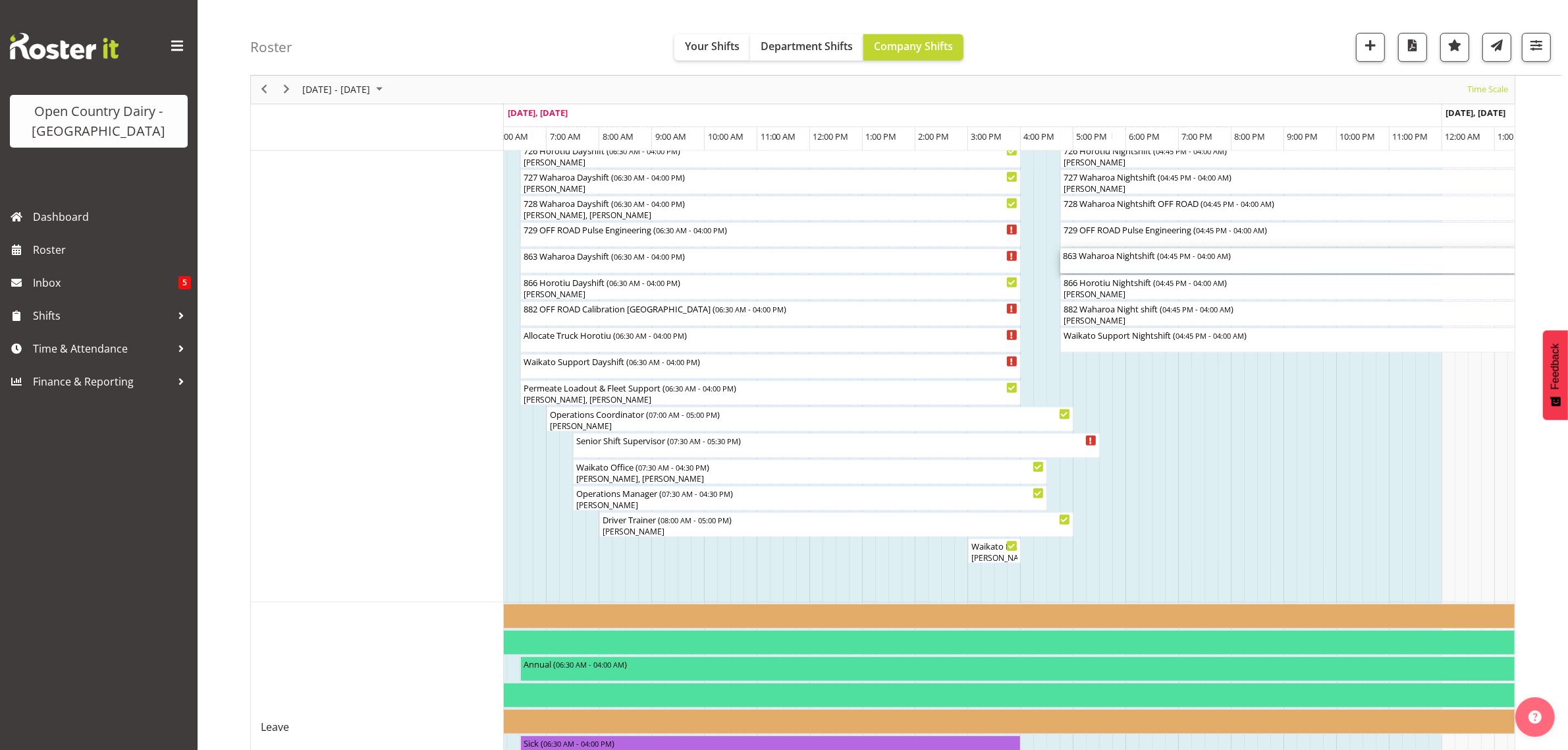
click at [1104, 259] on div "863 Waharoa Nightshift ( 04:45 PM - 04:00 AM )" at bounding box center [1356, 255] width 588 height 13
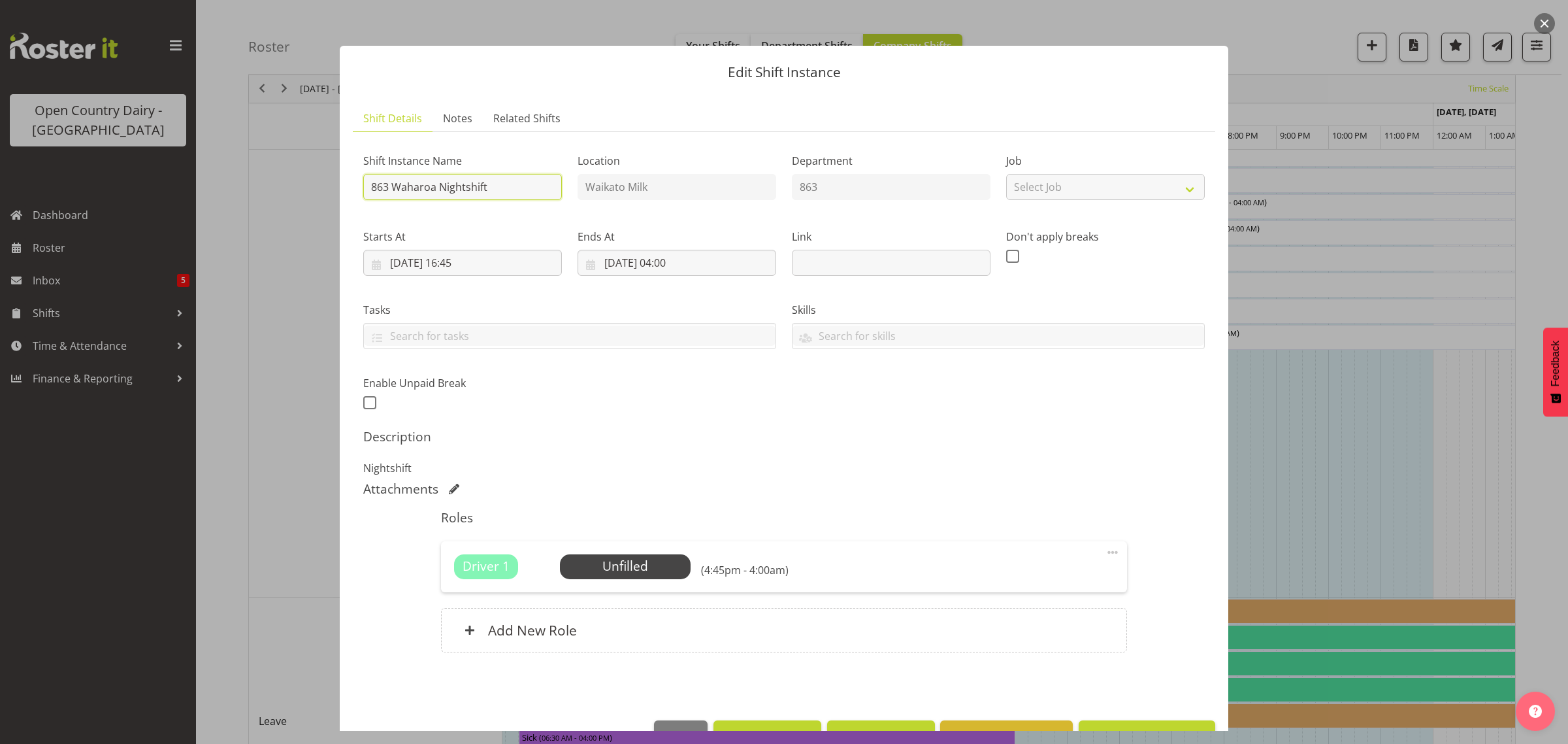
drag, startPoint x: 393, startPoint y: 183, endPoint x: 493, endPoint y: 181, distance: 100.0
click at [493, 181] on input "863 Waharoa Nightshift" at bounding box center [463, 186] width 199 height 26
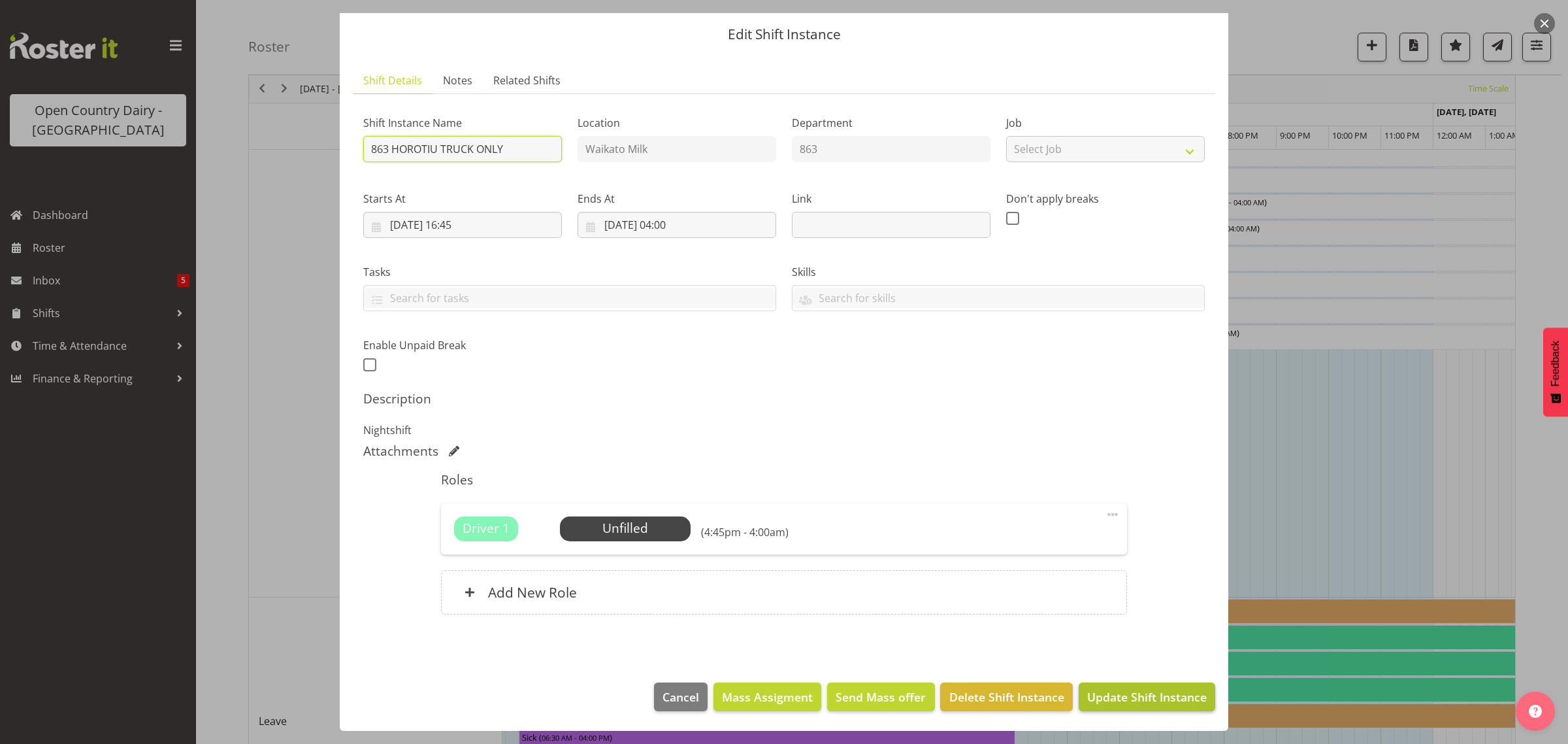
type input "863 HOROTIU TRUCK ONLY"
click at [1156, 697] on span "Update Shift Instance" at bounding box center [1146, 697] width 120 height 17
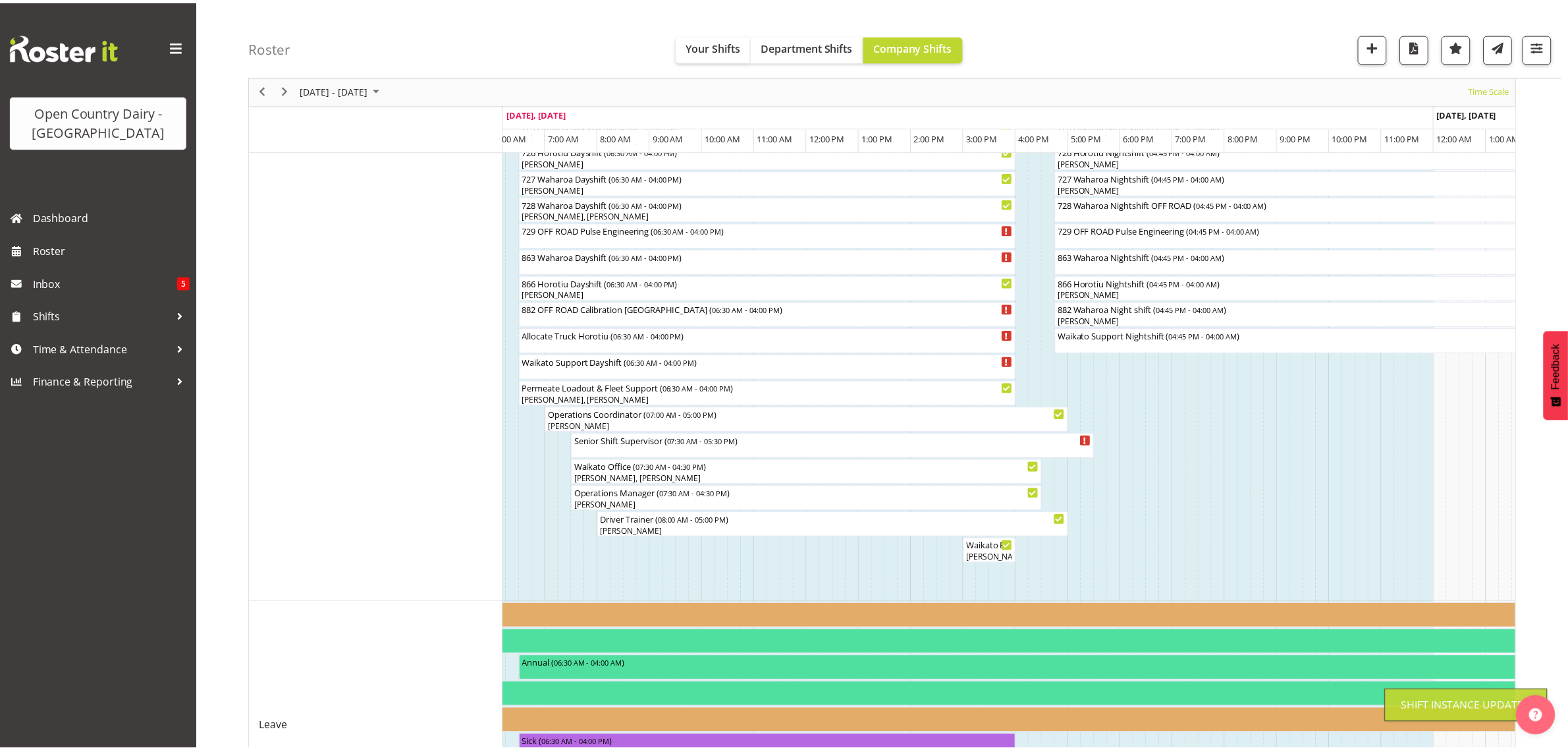
scroll to position [0, 0]
